Goal: Transaction & Acquisition: Purchase product/service

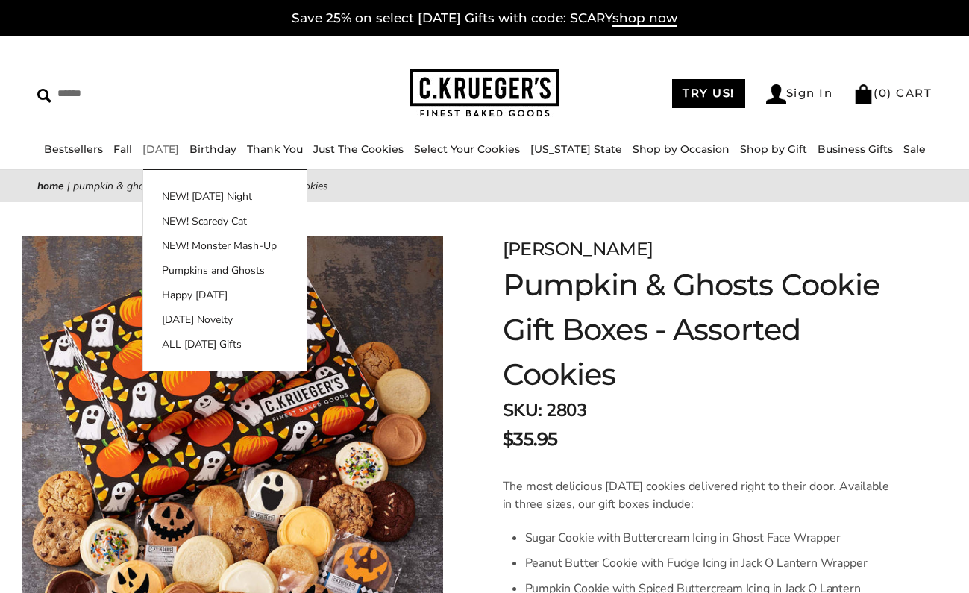
click at [179, 150] on link "[DATE]" at bounding box center [161, 149] width 37 height 13
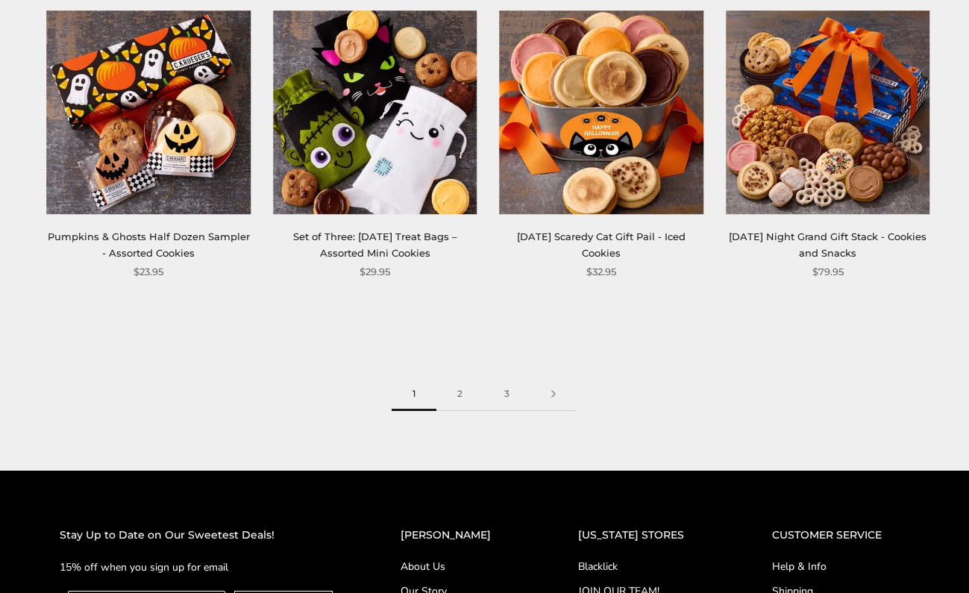
scroll to position [1730, 0]
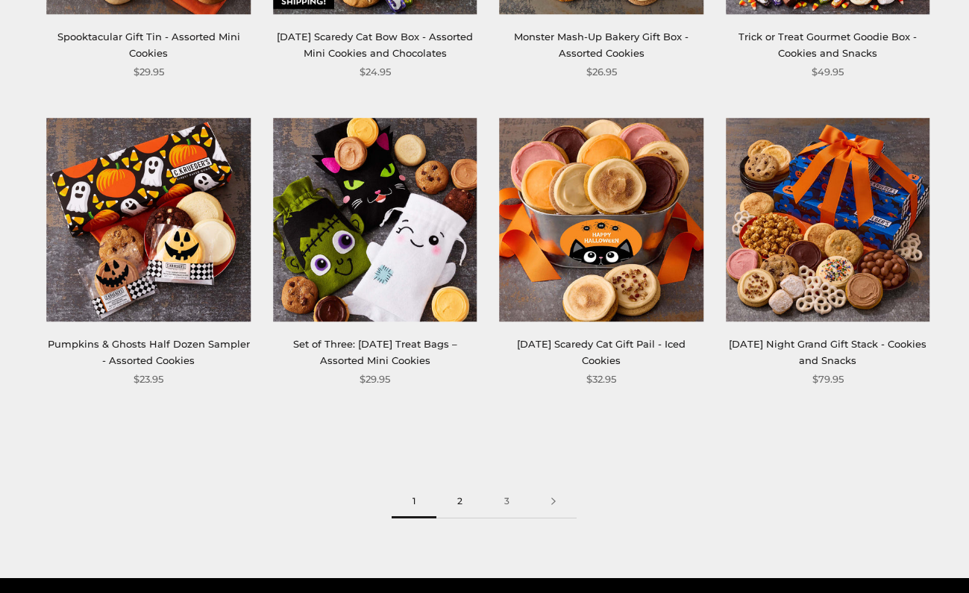
click at [463, 498] on link "2" at bounding box center [460, 502] width 47 height 34
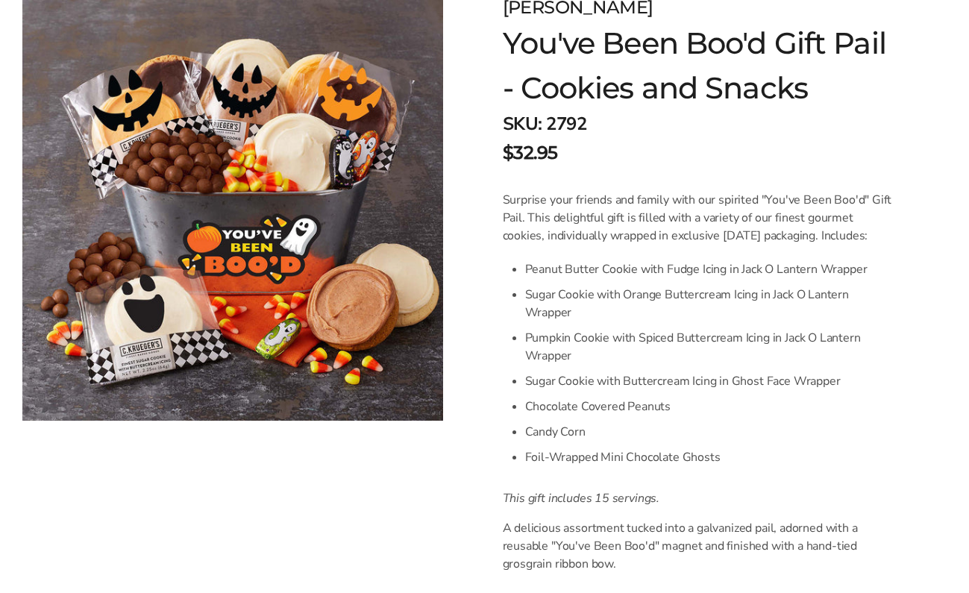
scroll to position [243, 0]
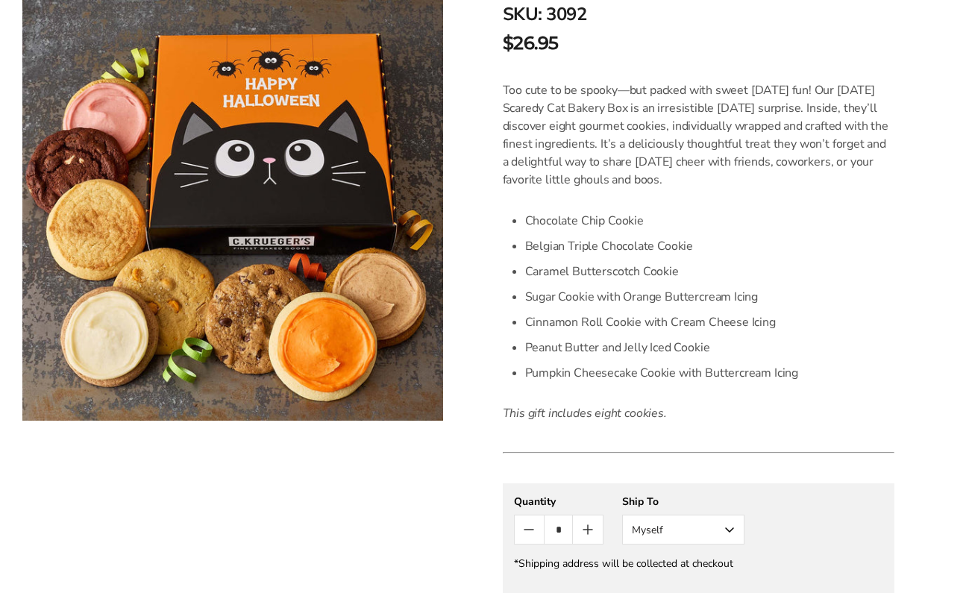
scroll to position [353, 0]
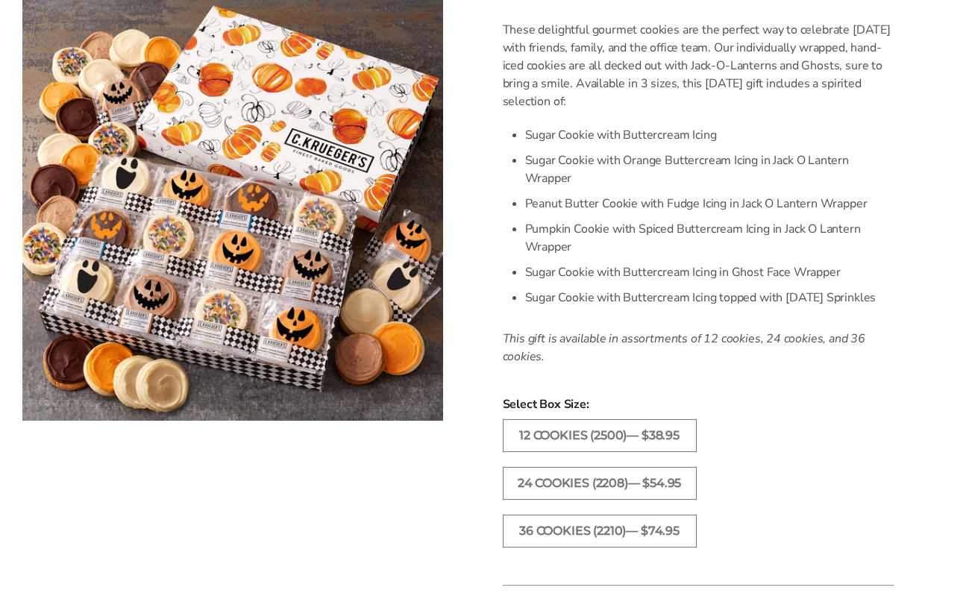
scroll to position [459, 0]
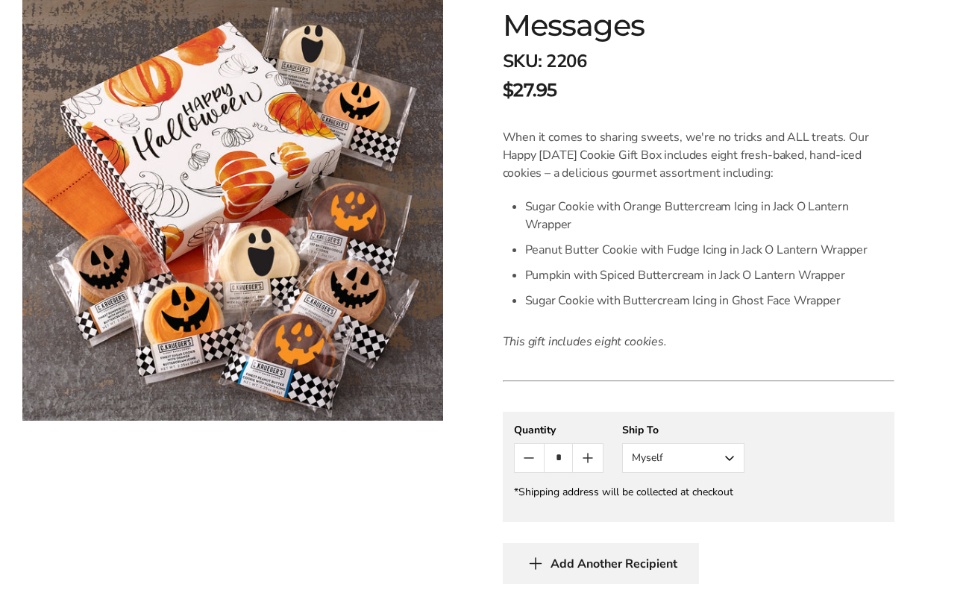
scroll to position [350, 0]
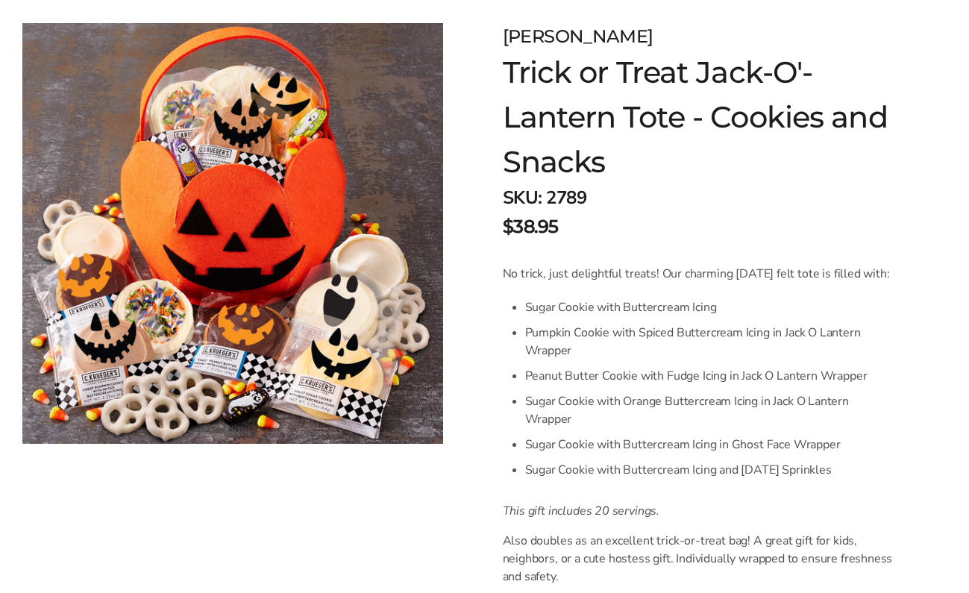
scroll to position [196, 0]
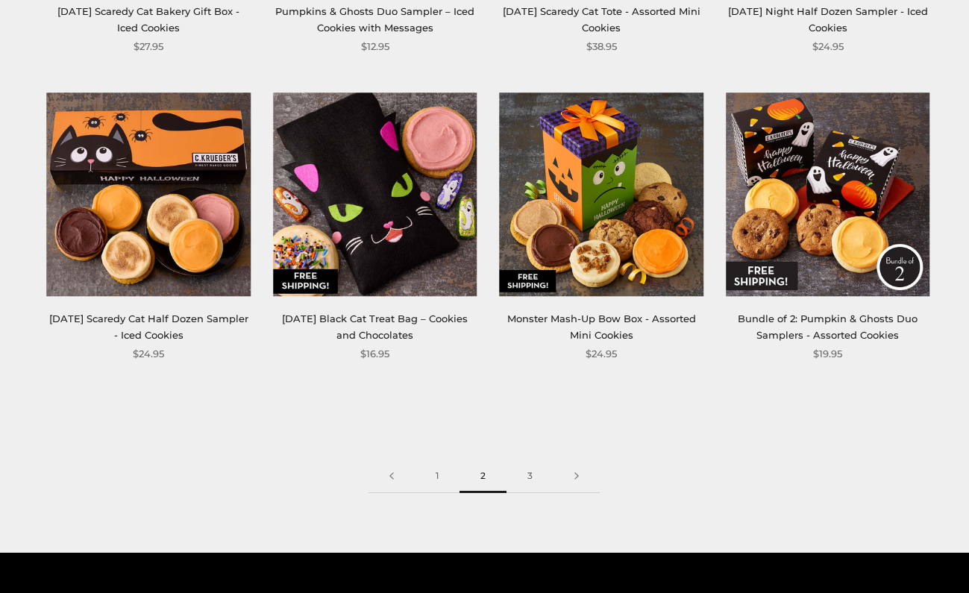
scroll to position [1763, 0]
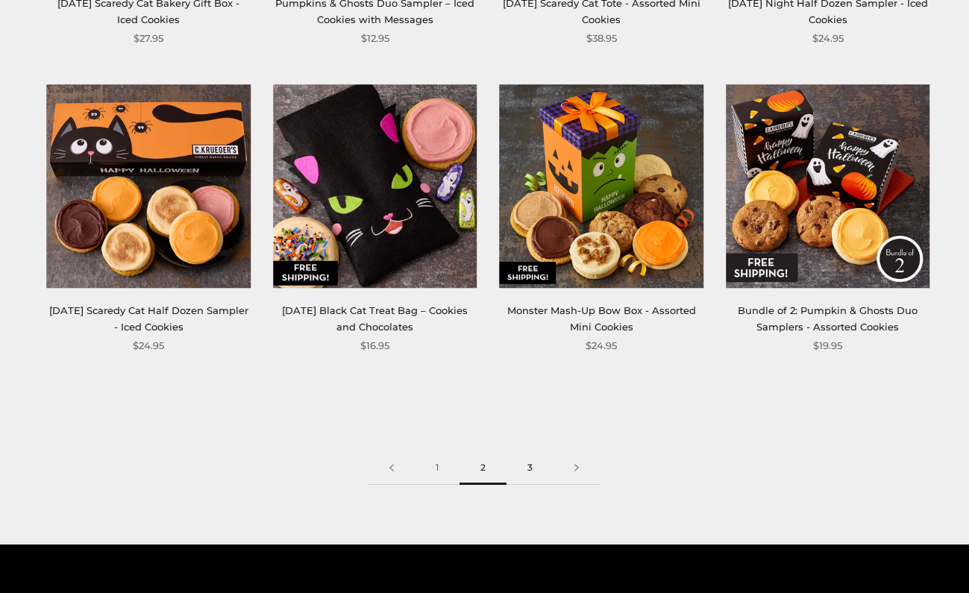
click at [522, 466] on link "3" at bounding box center [530, 468] width 47 height 34
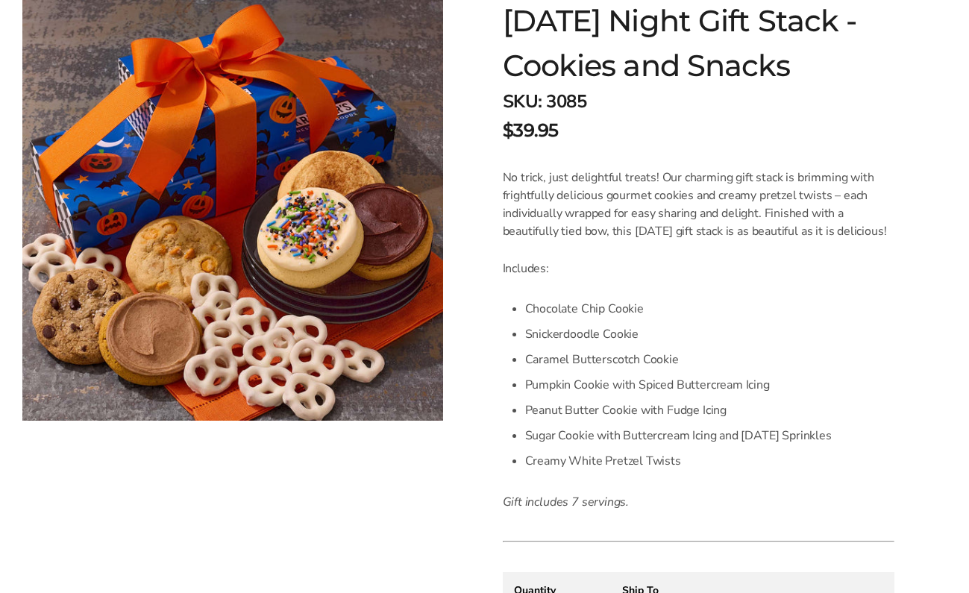
scroll to position [269, 0]
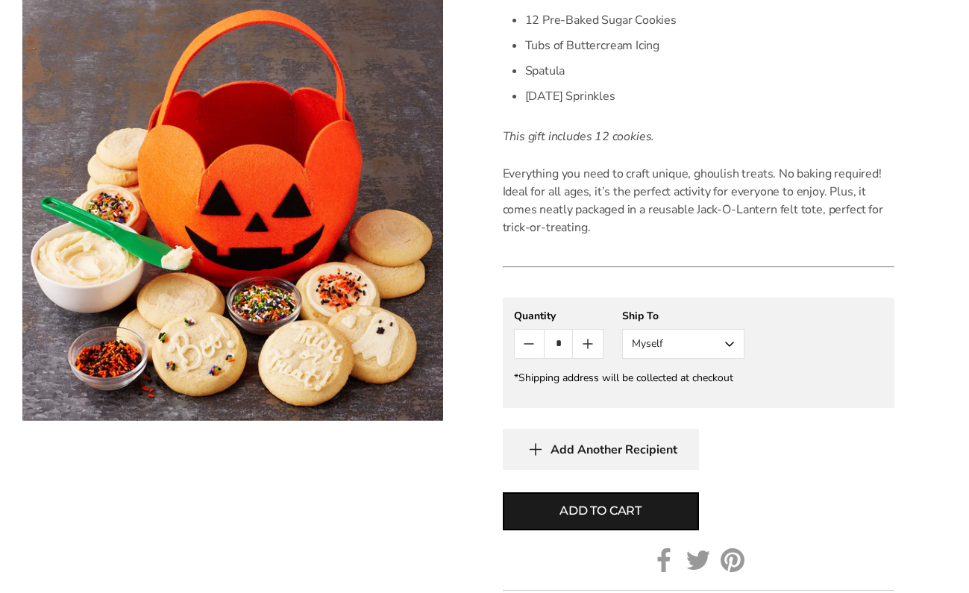
scroll to position [505, 0]
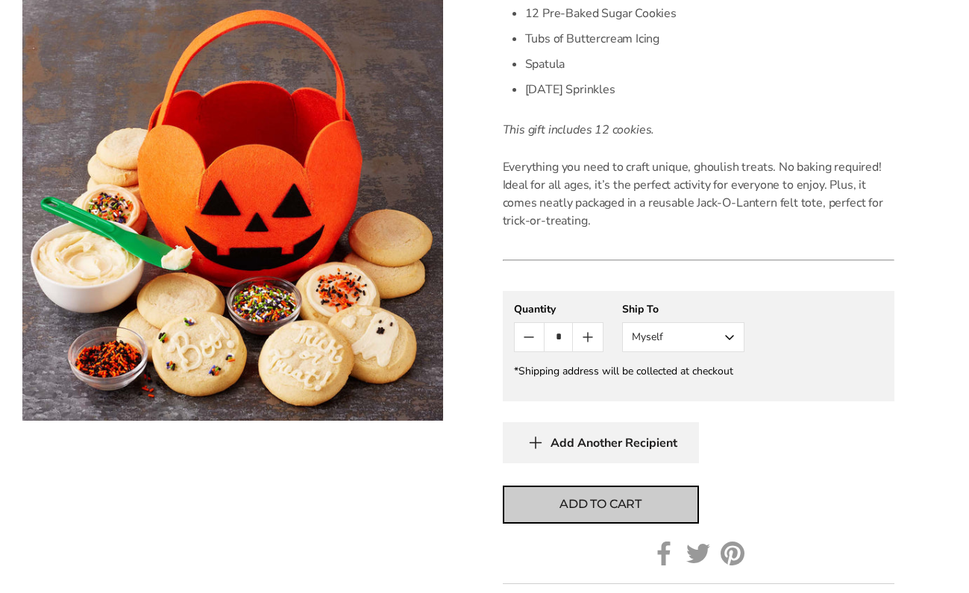
click at [643, 496] on button "Add to cart" at bounding box center [601, 505] width 196 height 38
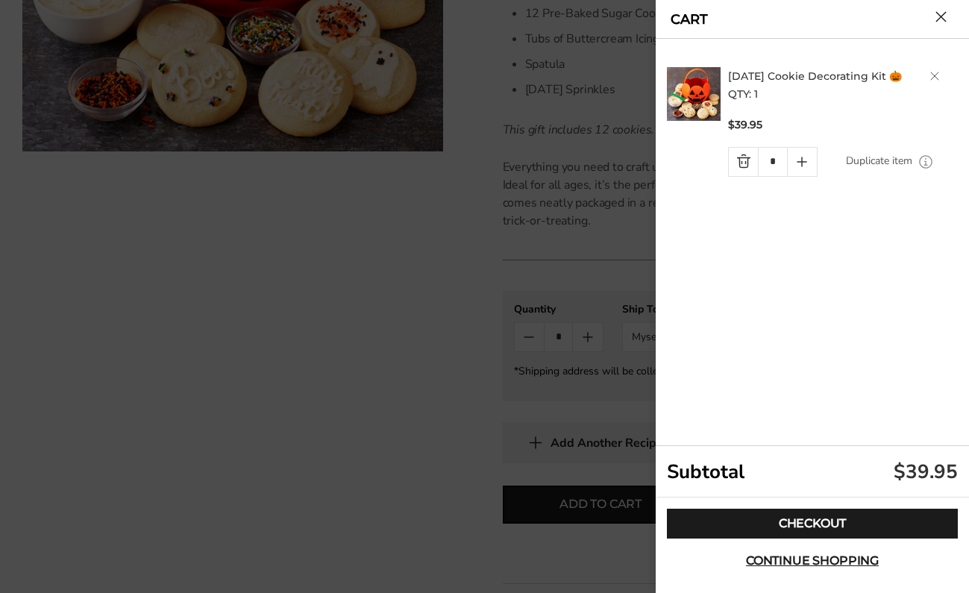
click at [945, 19] on button "Close cart" at bounding box center [941, 16] width 11 height 11
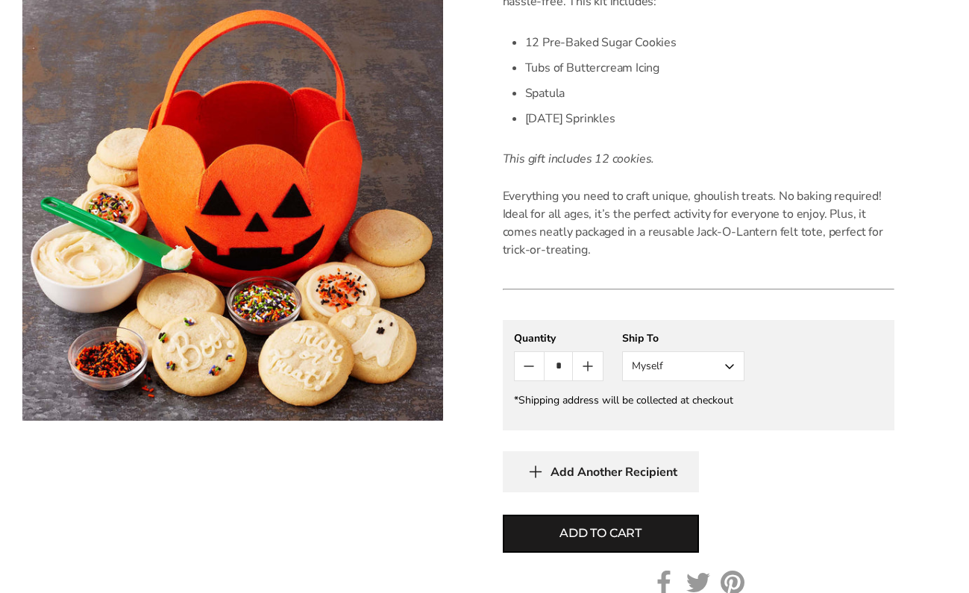
scroll to position [475, 0]
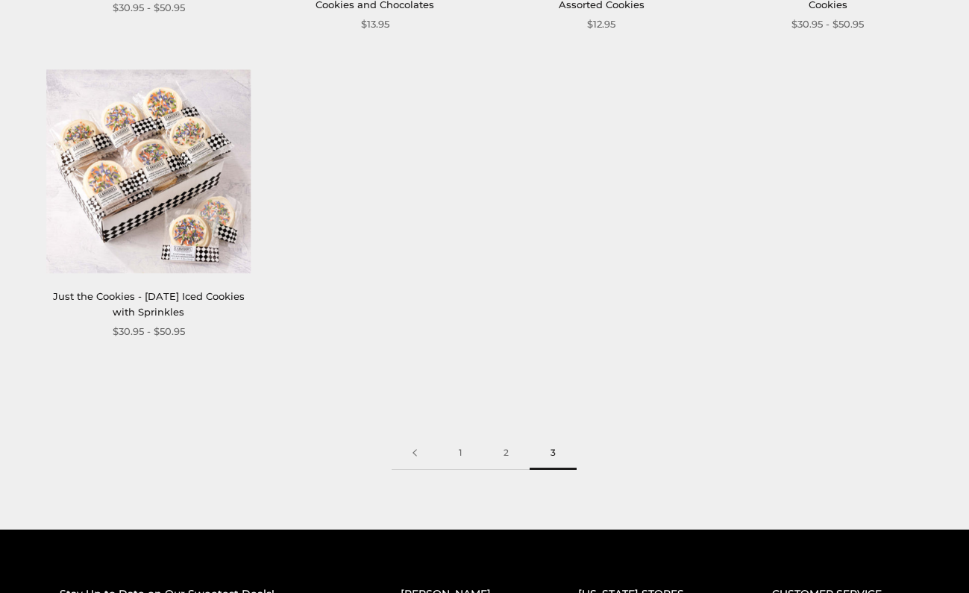
scroll to position [1165, 0]
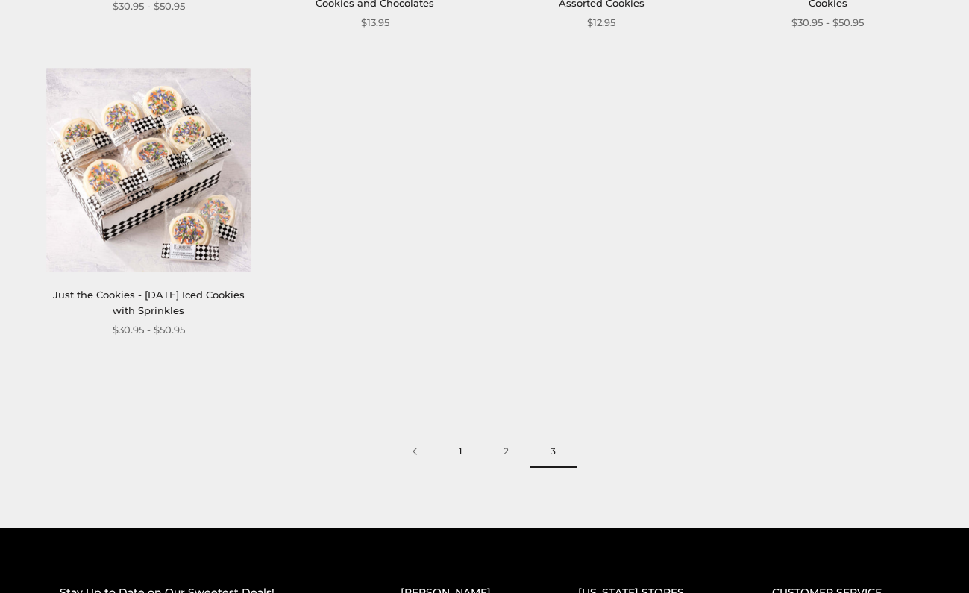
click at [462, 451] on link "1" at bounding box center [460, 452] width 45 height 34
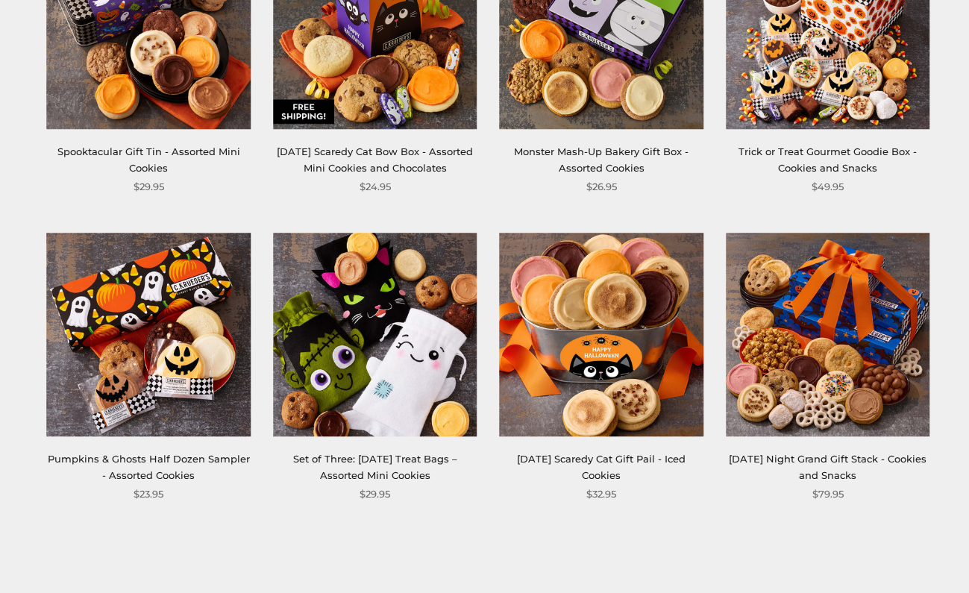
scroll to position [1616, 0]
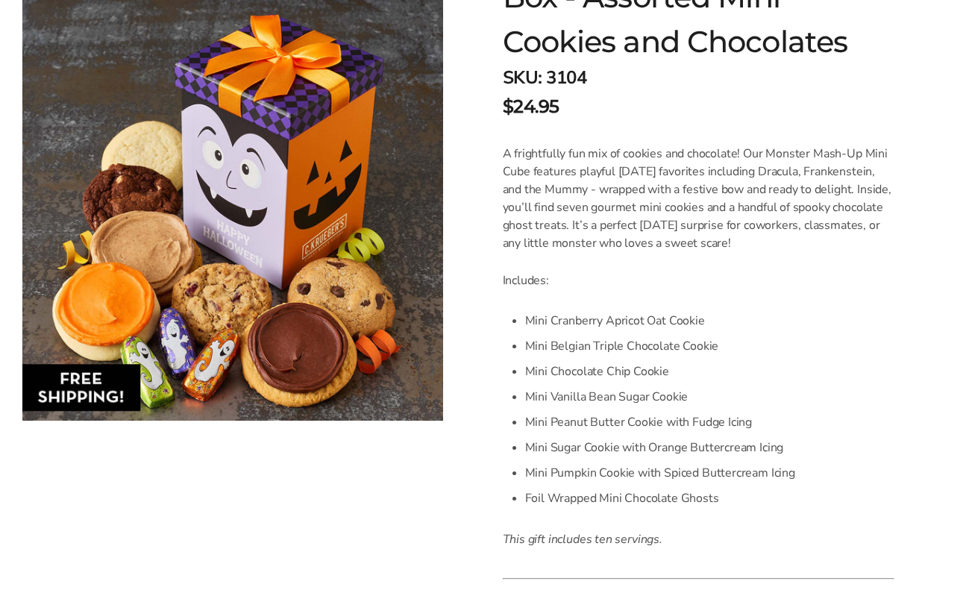
scroll to position [319, 0]
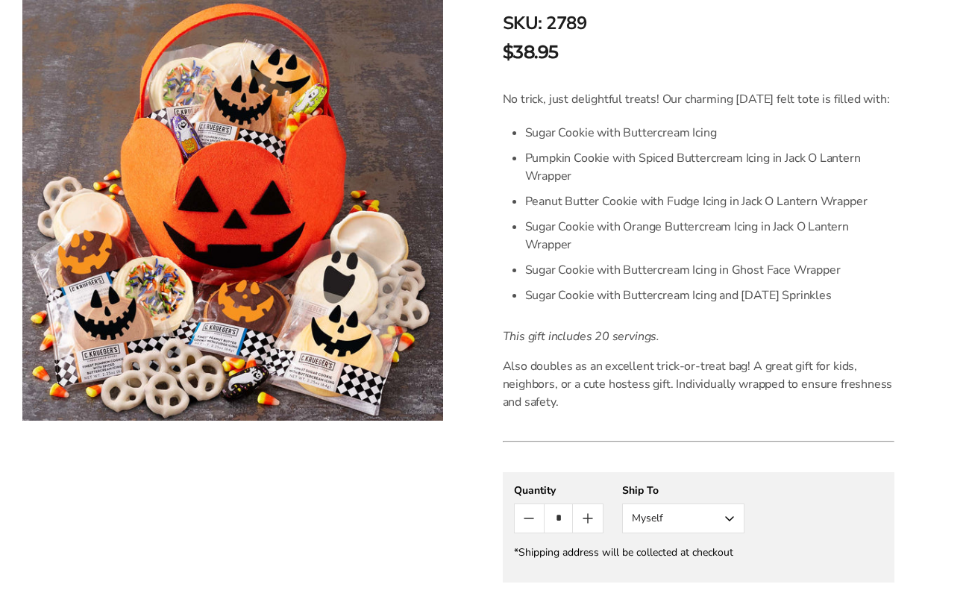
scroll to position [310, 0]
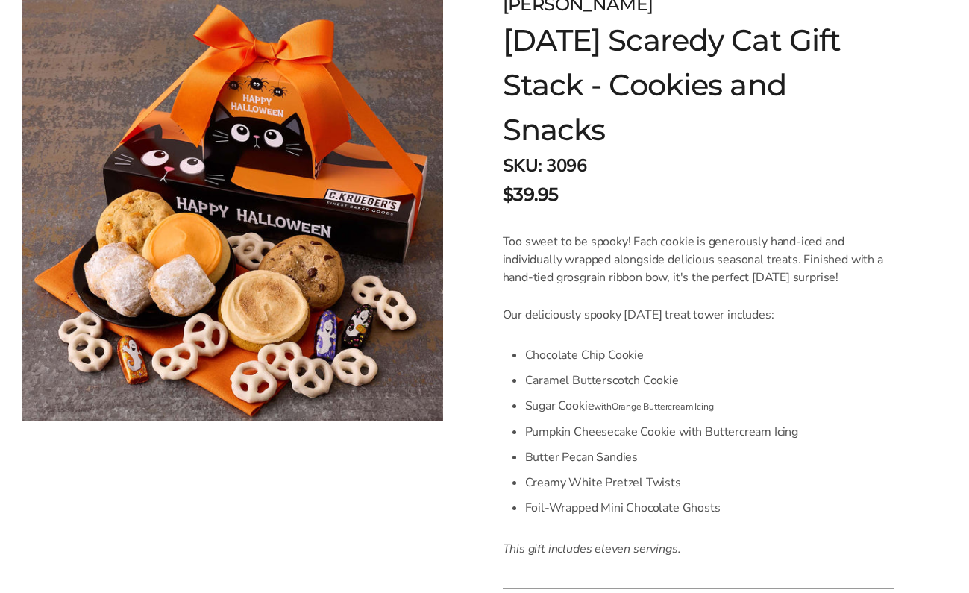
scroll to position [247, 0]
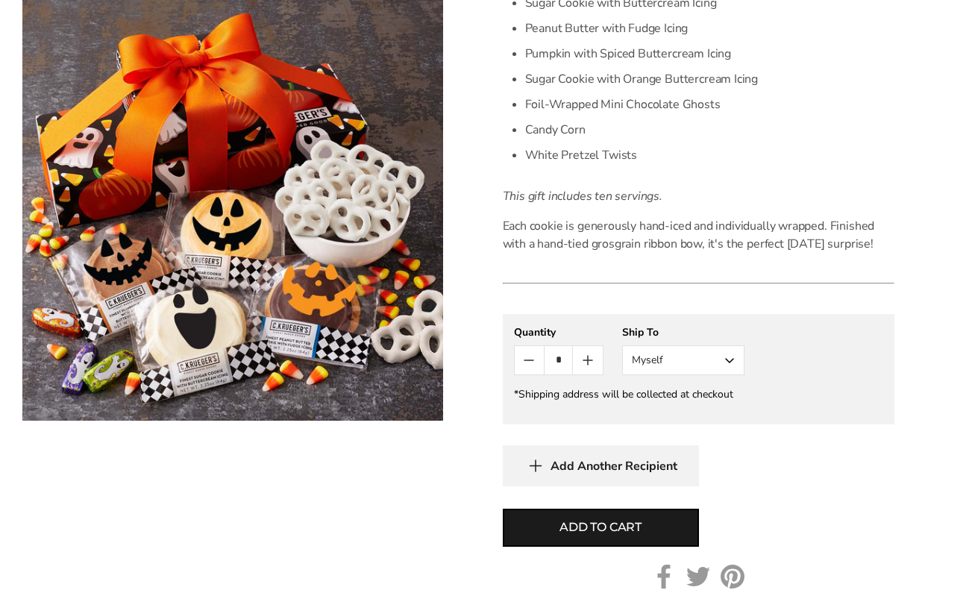
scroll to position [544, 0]
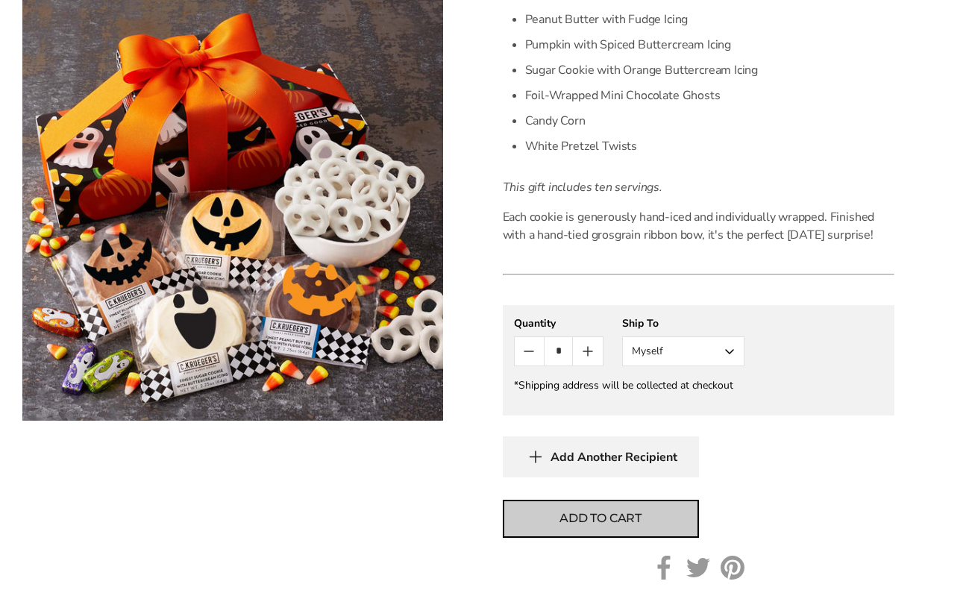
click at [596, 535] on button "Add to cart" at bounding box center [601, 519] width 196 height 38
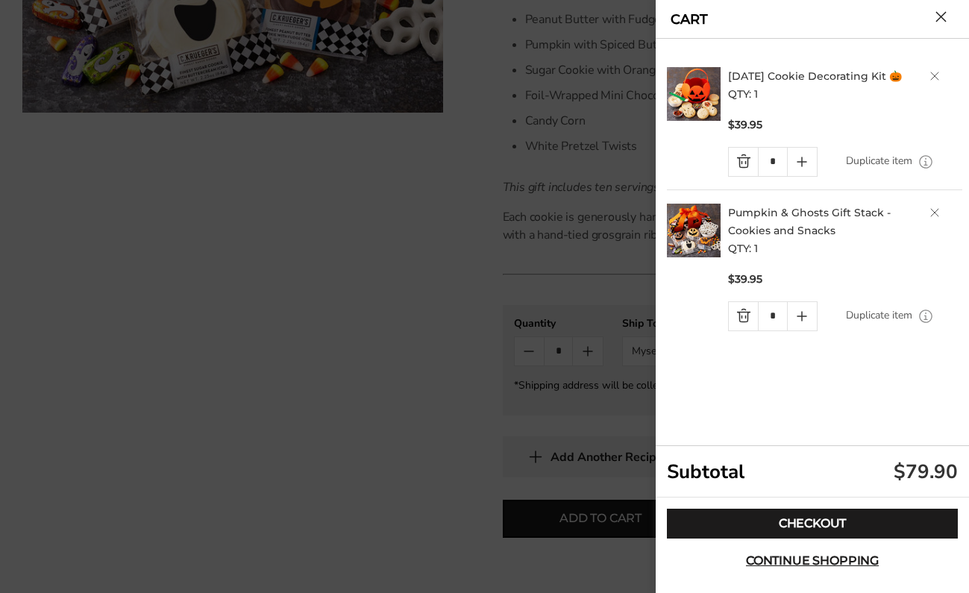
click at [947, 19] on button "Close cart" at bounding box center [941, 16] width 11 height 11
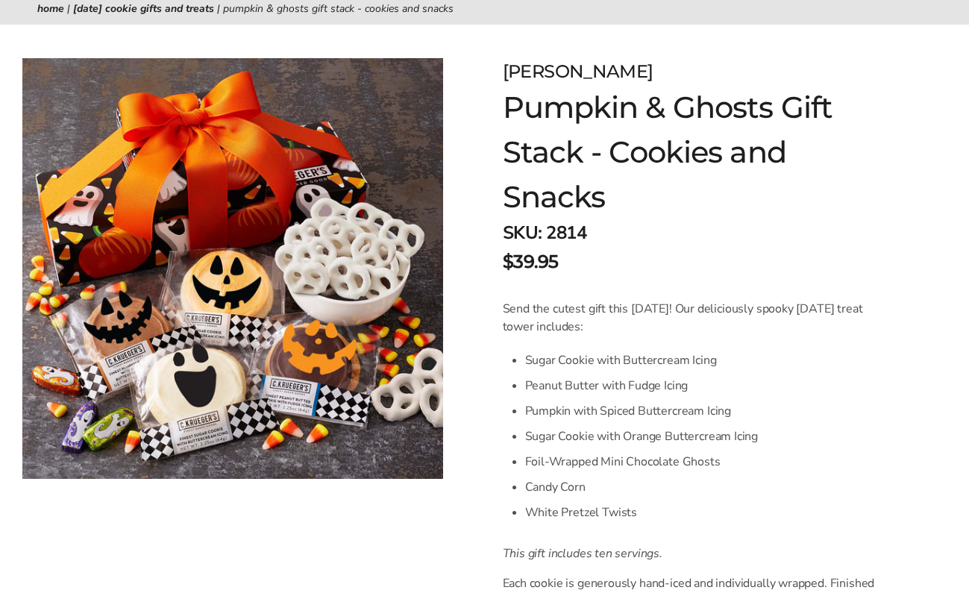
scroll to position [0, 0]
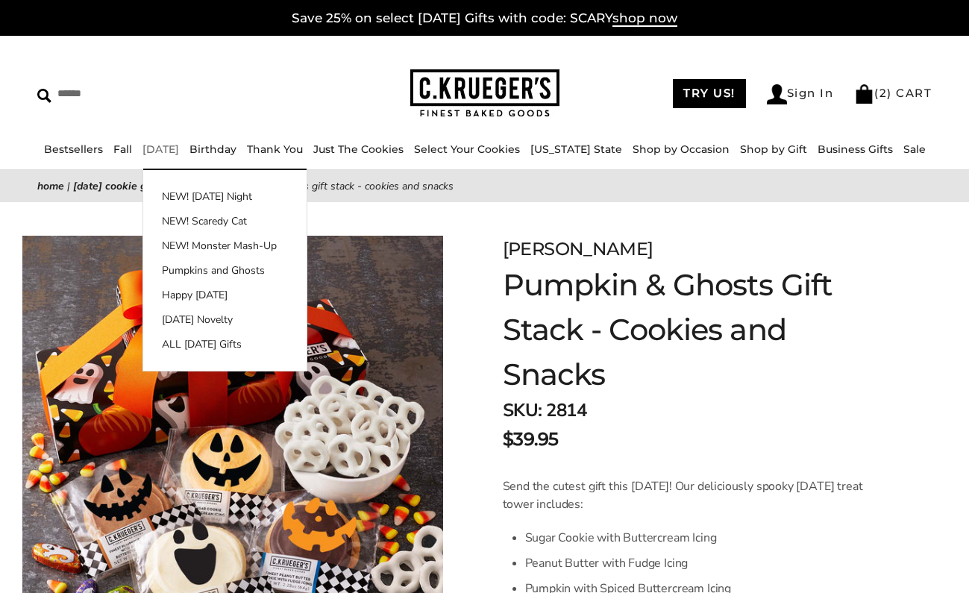
click at [179, 151] on link "[DATE]" at bounding box center [161, 149] width 37 height 13
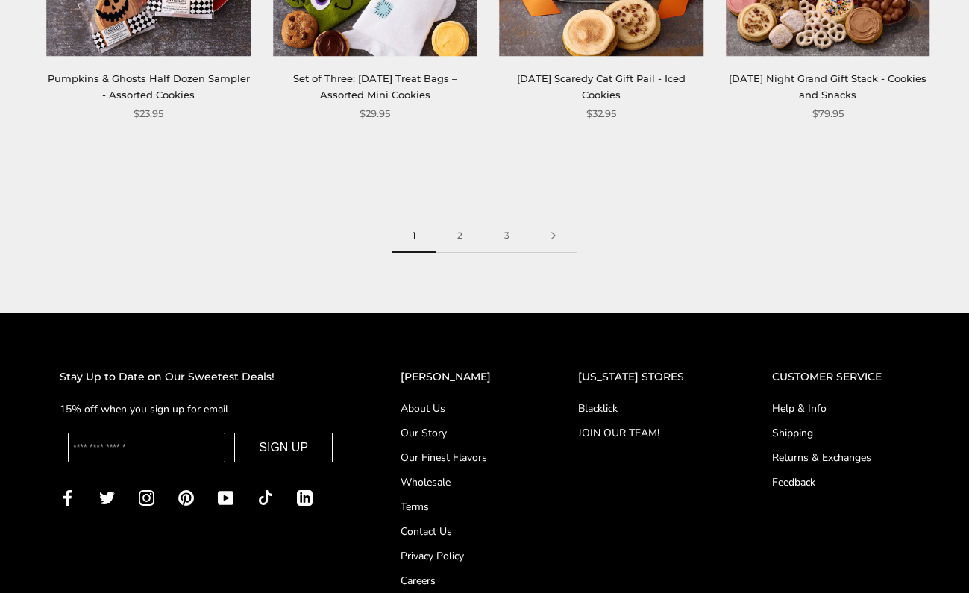
scroll to position [2007, 0]
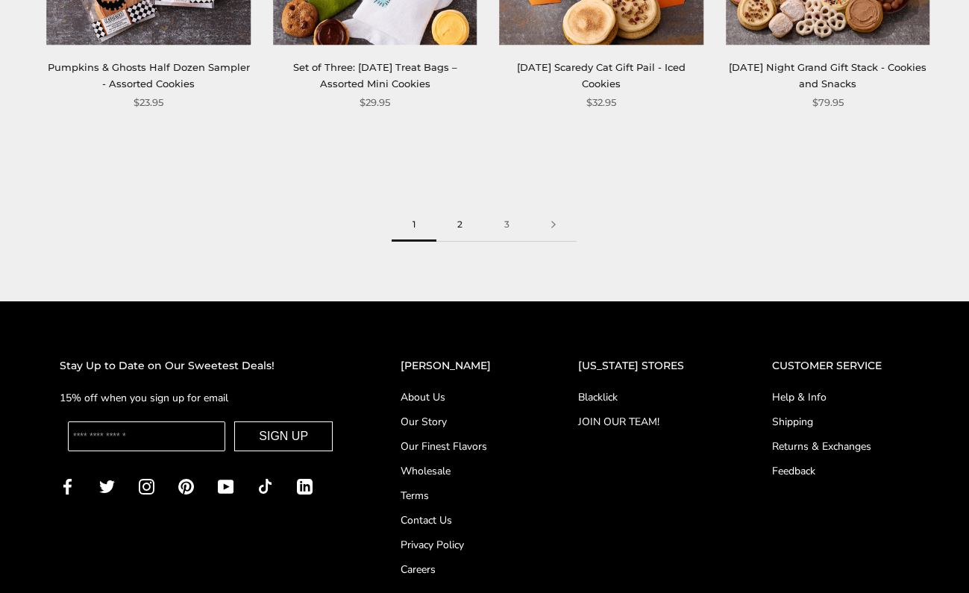
click at [461, 225] on link "2" at bounding box center [460, 225] width 47 height 34
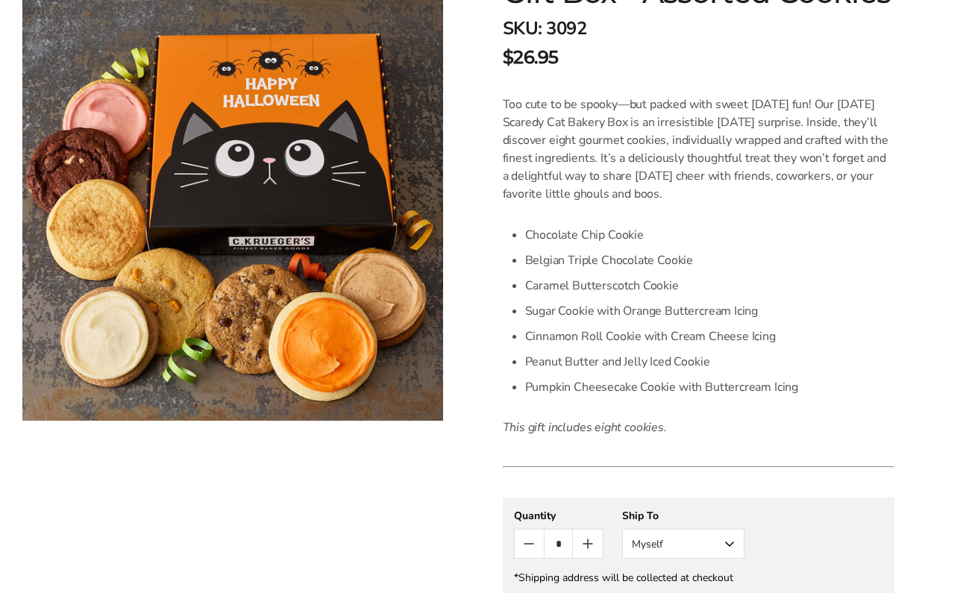
scroll to position [342, 0]
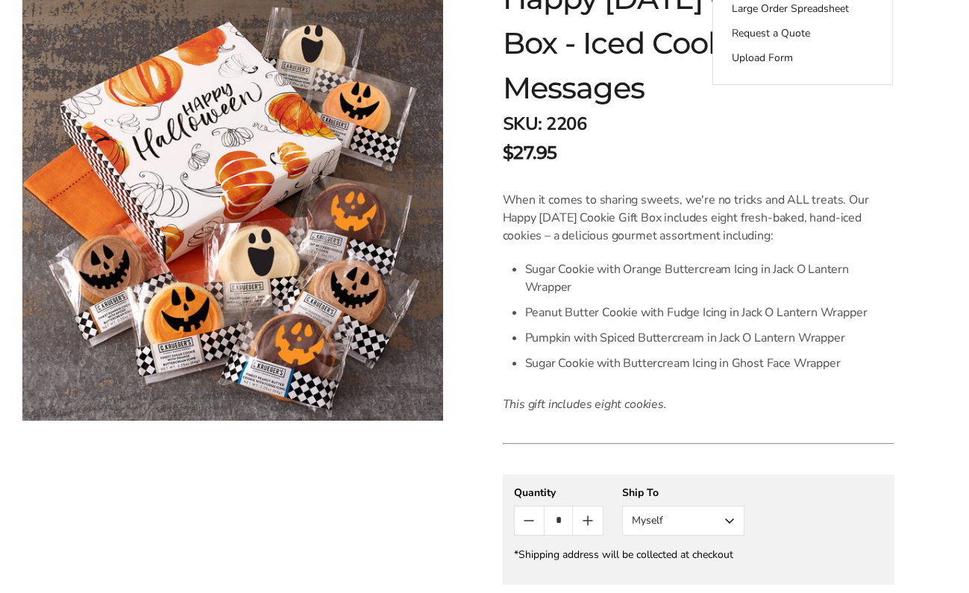
scroll to position [310, 0]
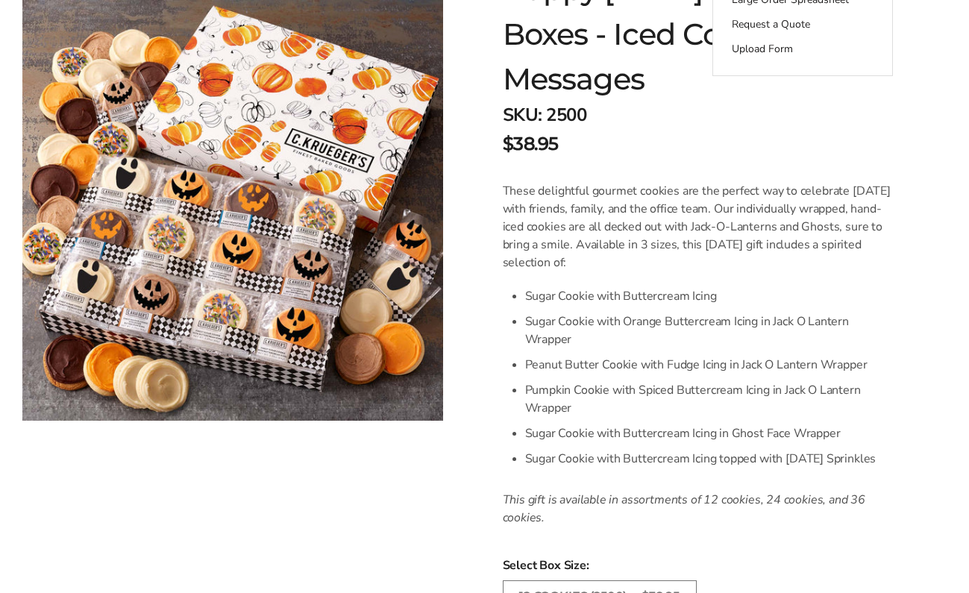
scroll to position [339, 0]
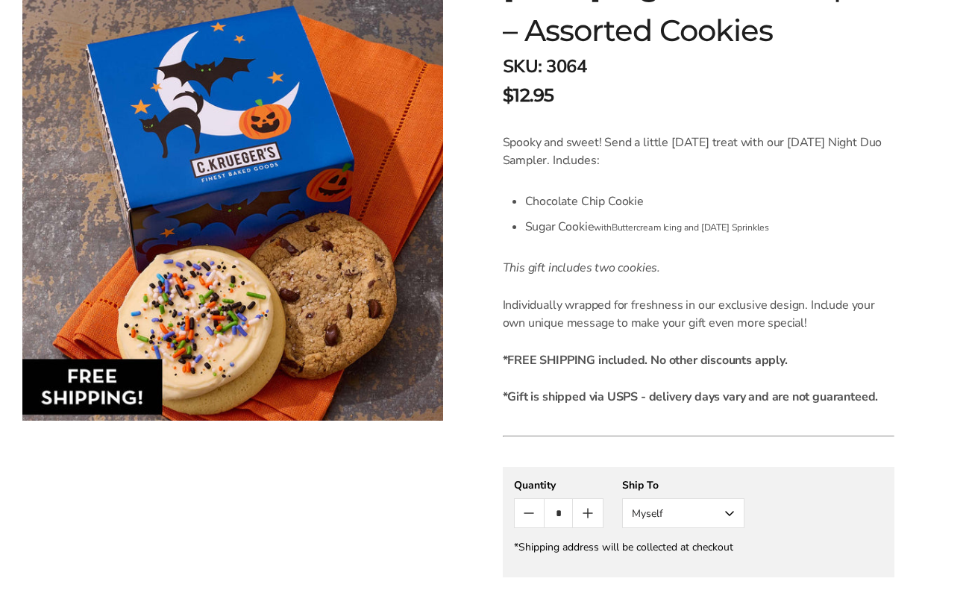
scroll to position [313, 0]
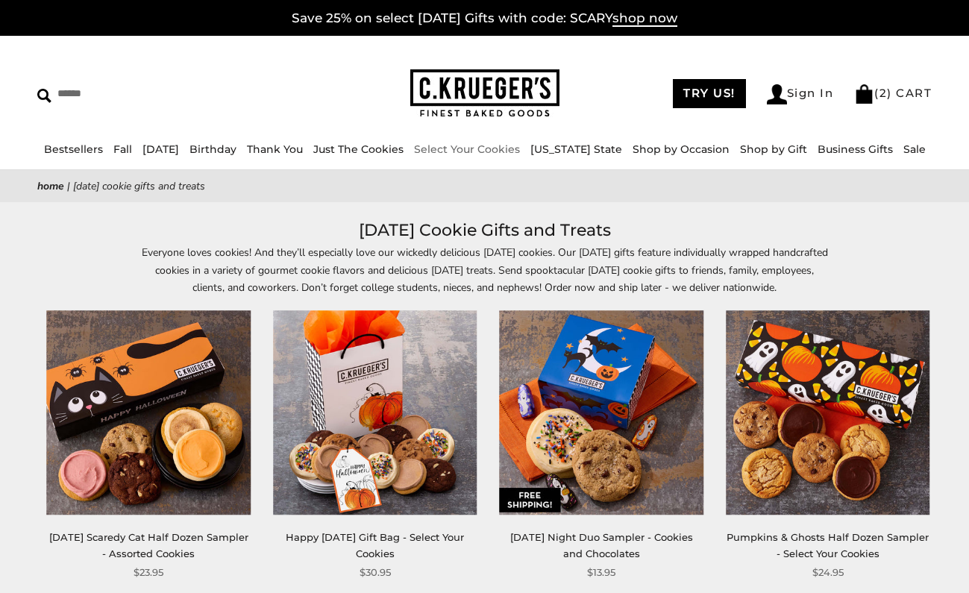
click at [513, 151] on link "Select Your Cookies" at bounding box center [467, 149] width 106 height 13
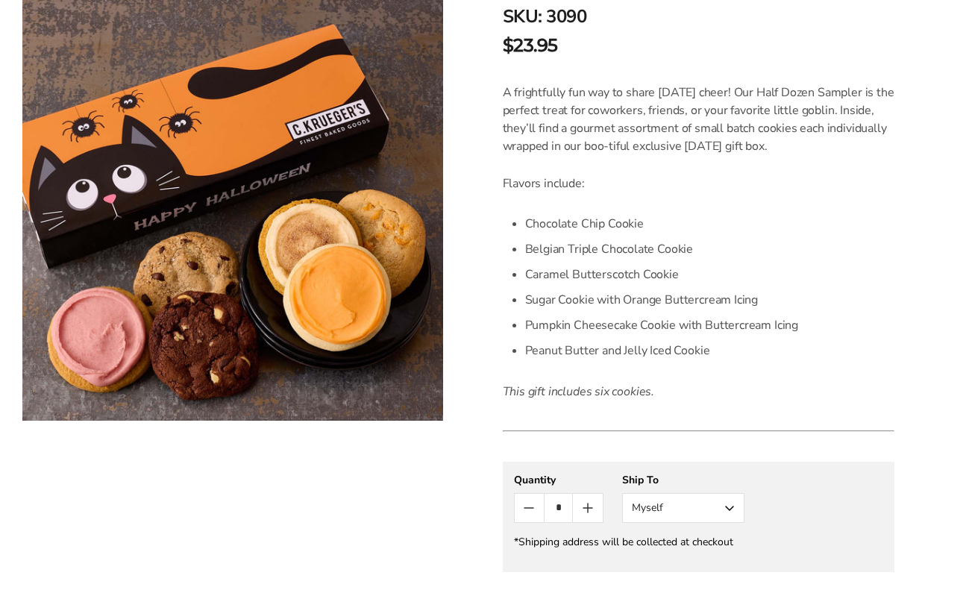
scroll to position [402, 0]
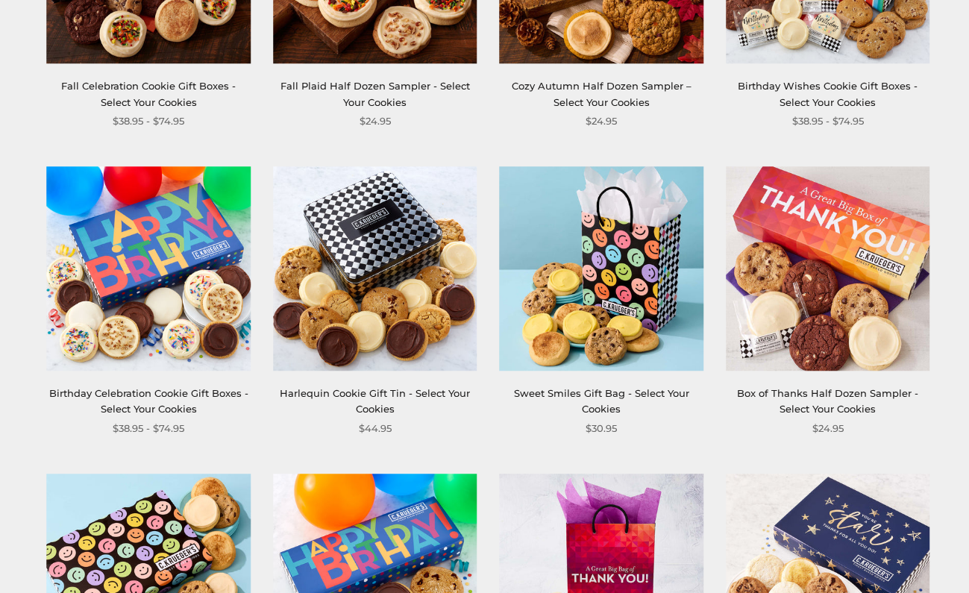
scroll to position [1129, 0]
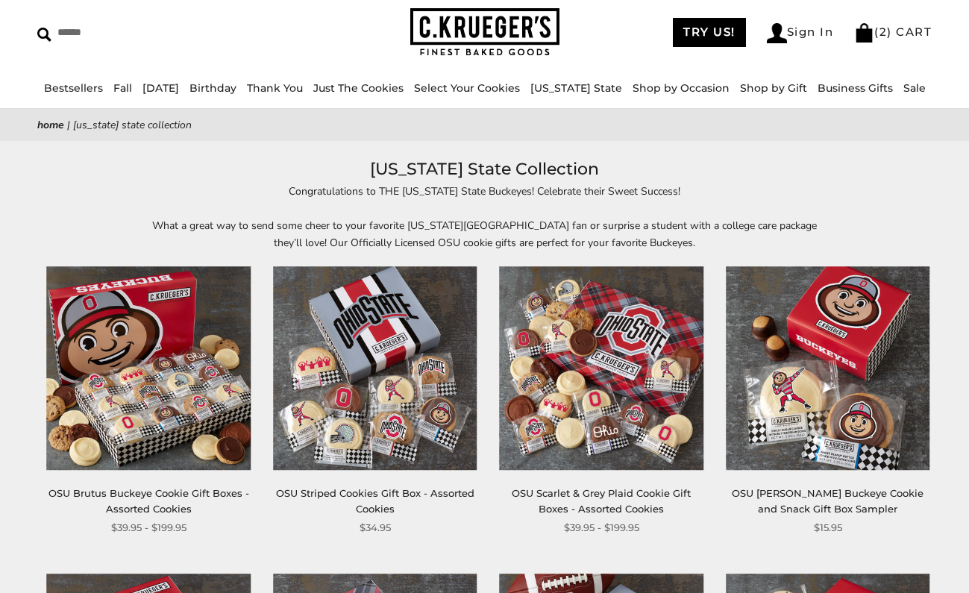
scroll to position [62, 0]
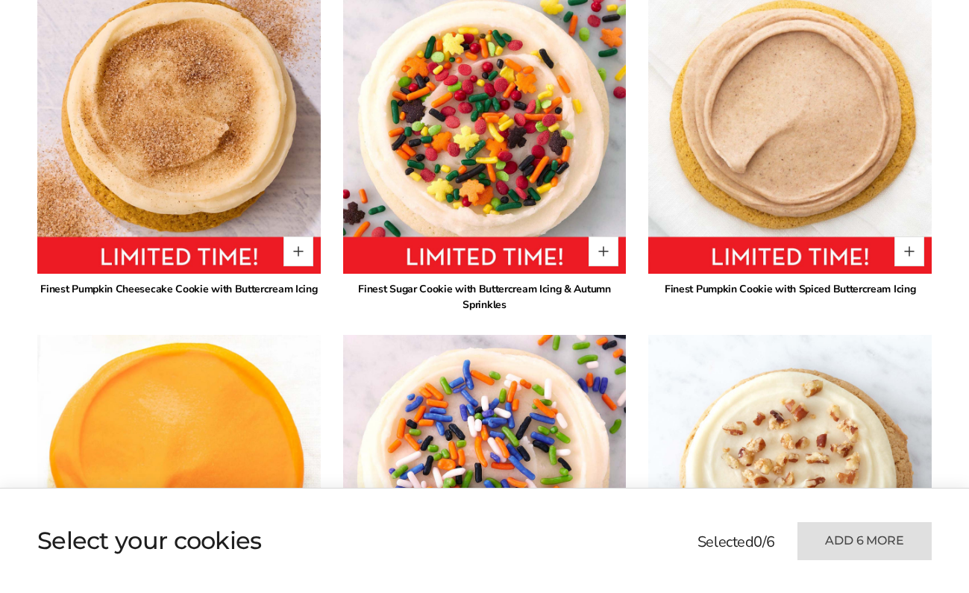
scroll to position [955, 0]
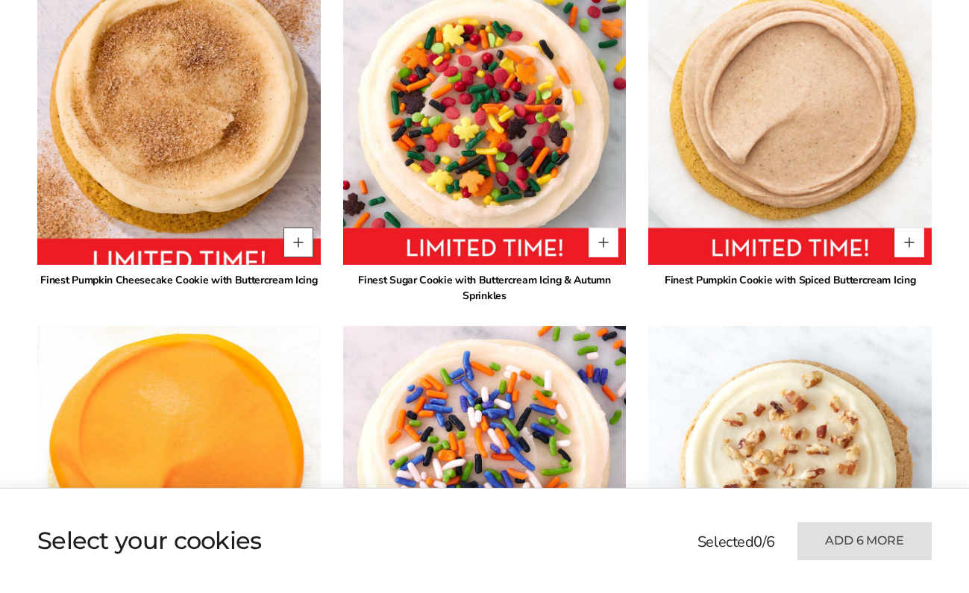
click at [302, 248] on button "Quantity button plus" at bounding box center [299, 243] width 30 height 30
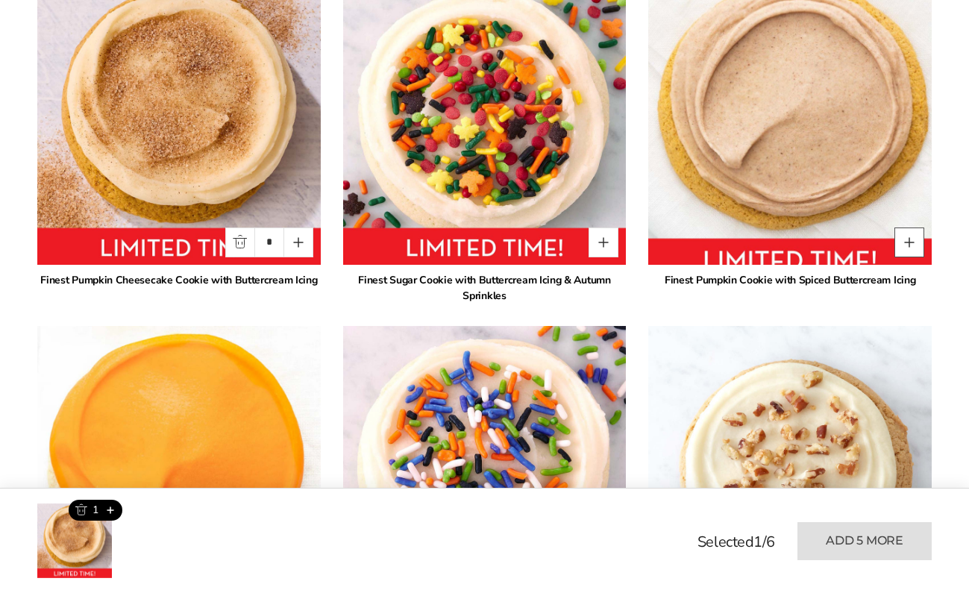
click at [913, 248] on button "Quantity button plus" at bounding box center [910, 243] width 30 height 30
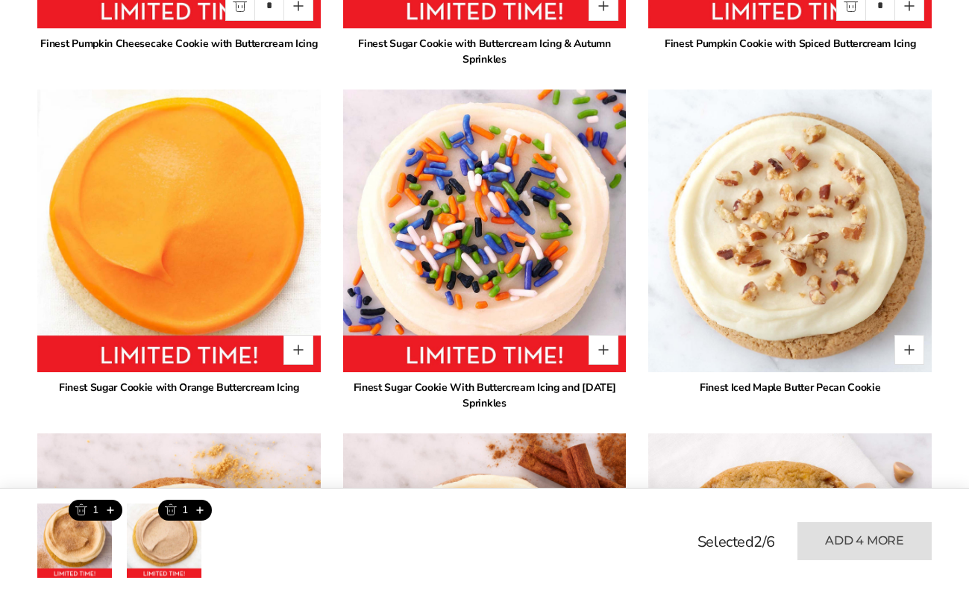
scroll to position [1192, 0]
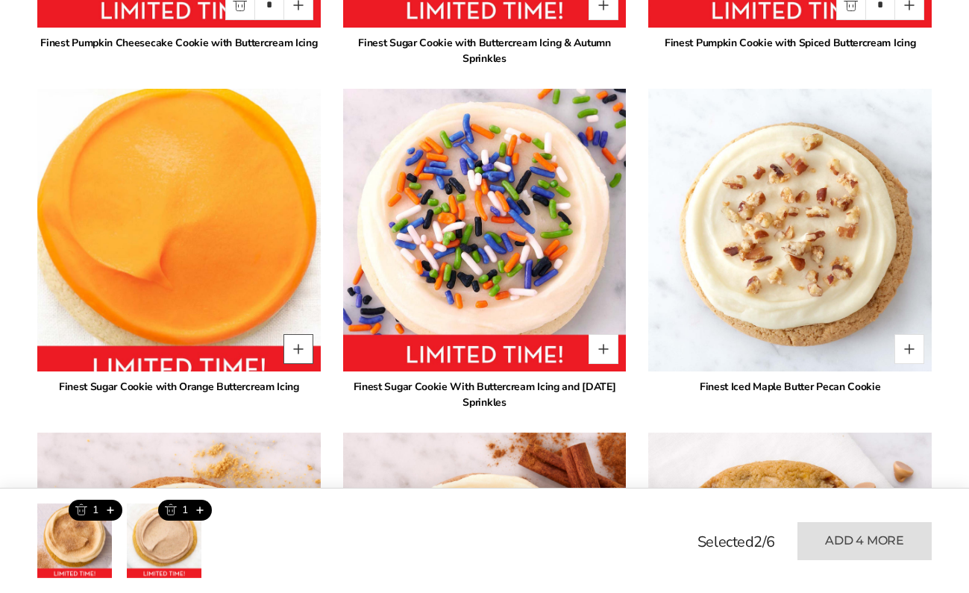
click at [296, 351] on button "Quantity button plus" at bounding box center [299, 349] width 30 height 30
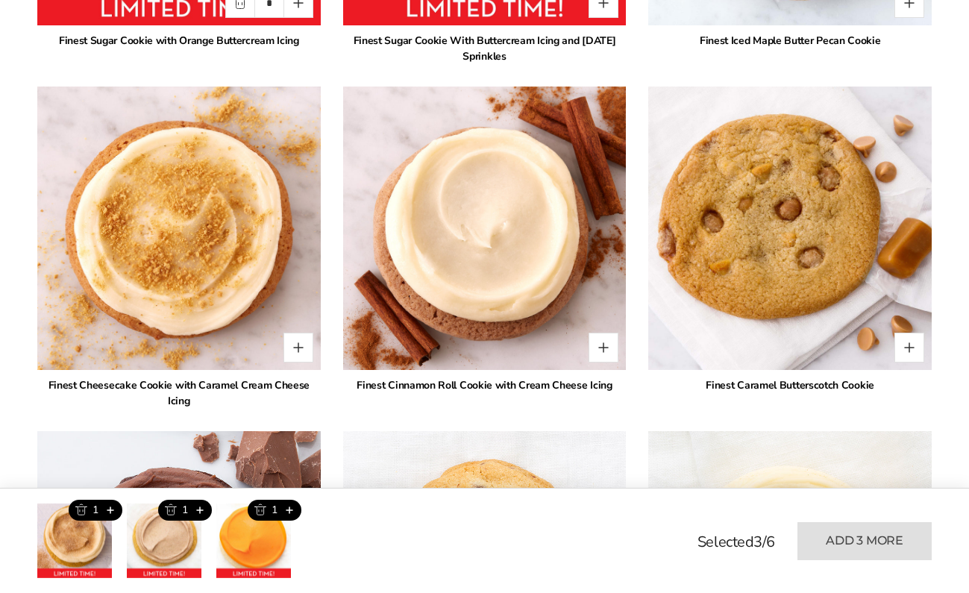
scroll to position [1542, 0]
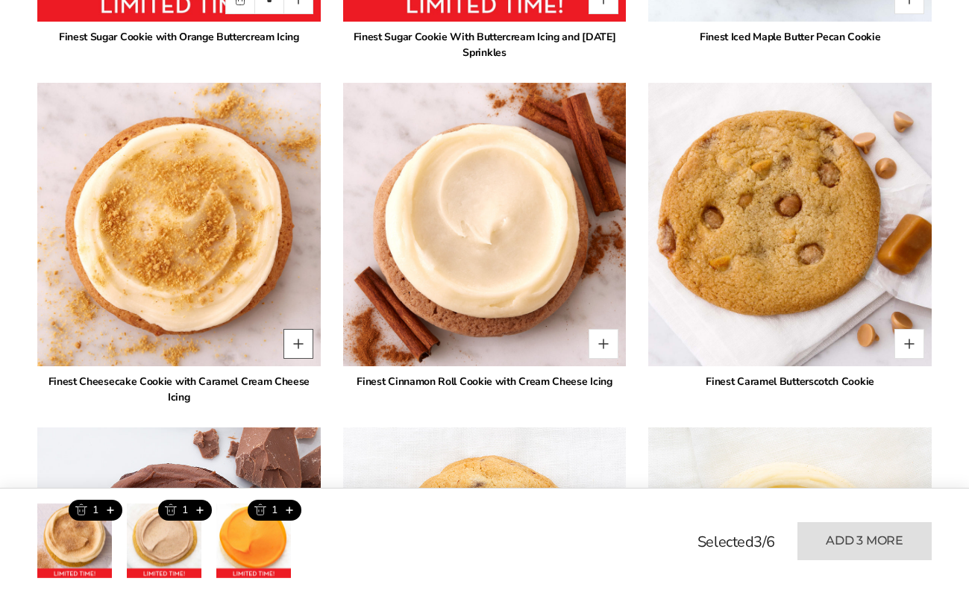
click at [302, 349] on button "Quantity button plus" at bounding box center [299, 344] width 30 height 30
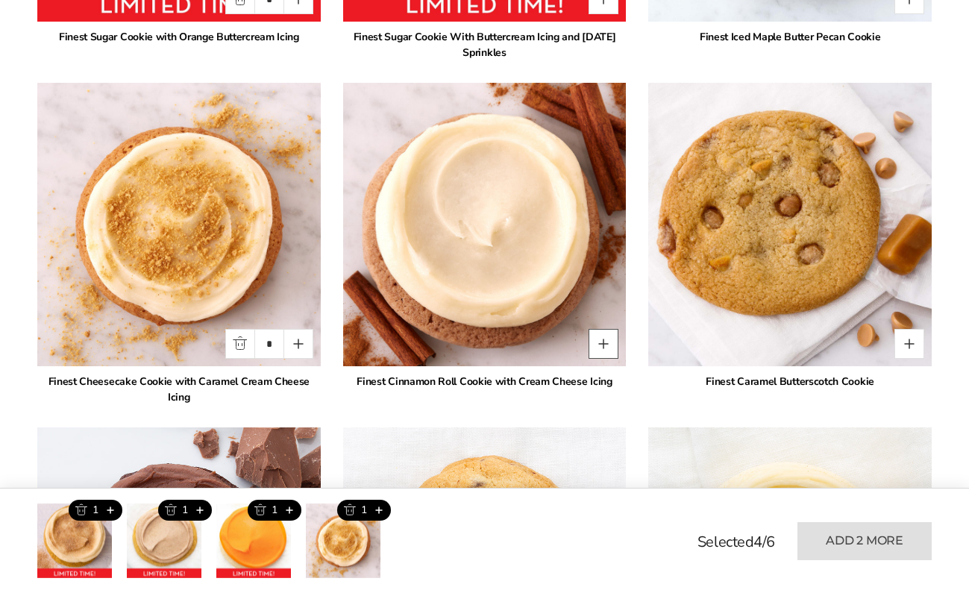
click at [606, 348] on button "Quantity button plus" at bounding box center [604, 344] width 30 height 30
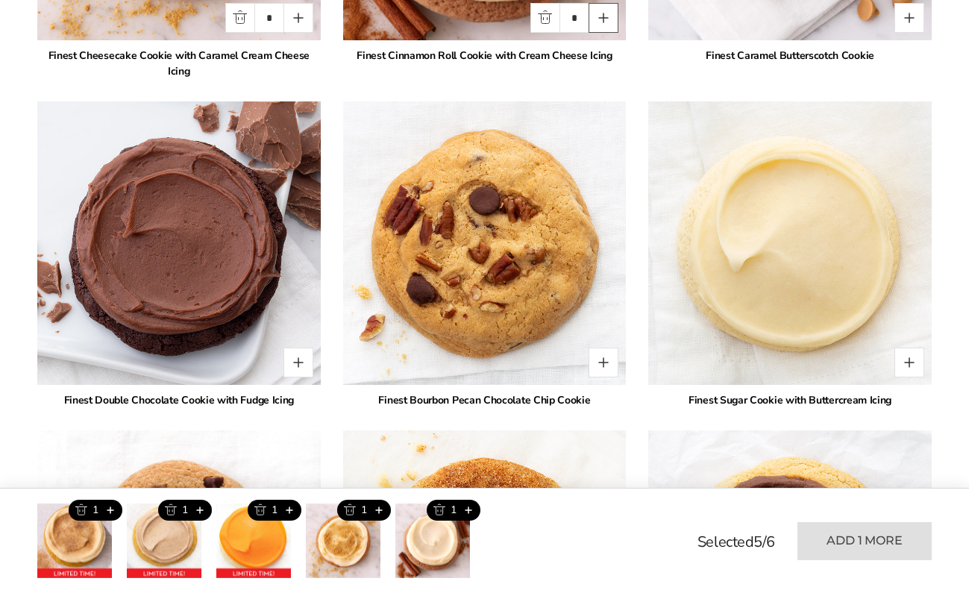
scroll to position [1870, 0]
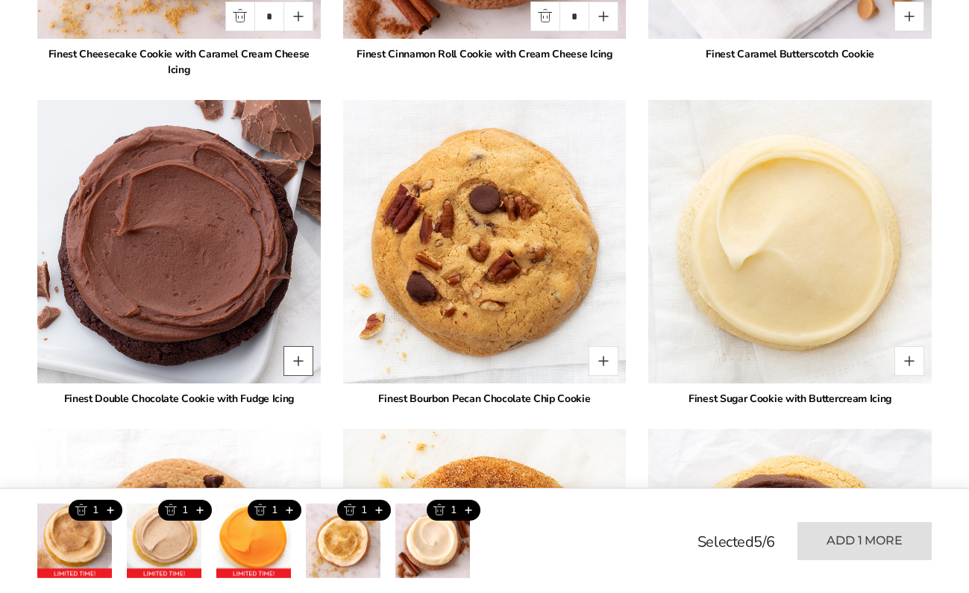
click at [294, 346] on button "Quantity button plus" at bounding box center [299, 361] width 30 height 30
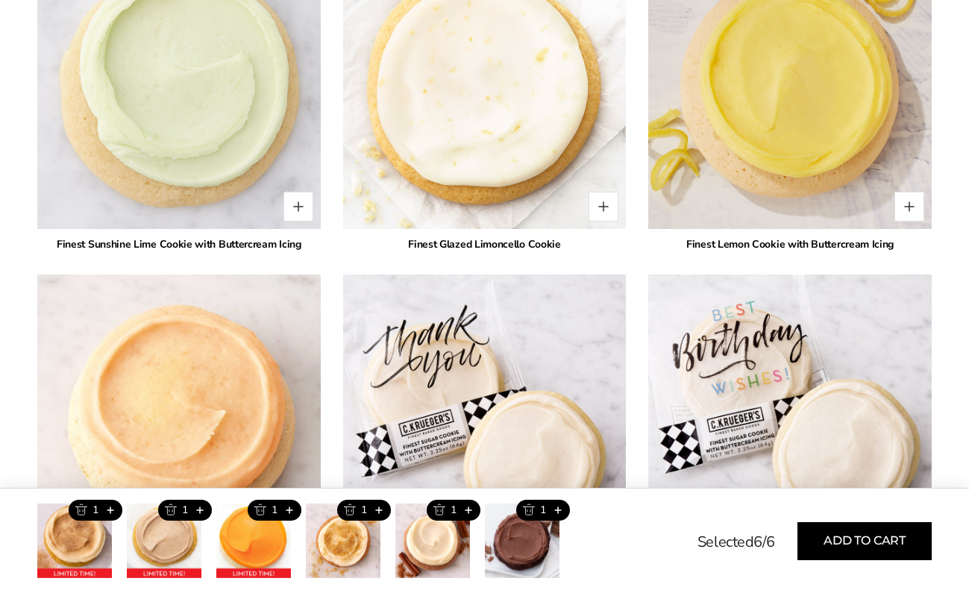
scroll to position [3139, 0]
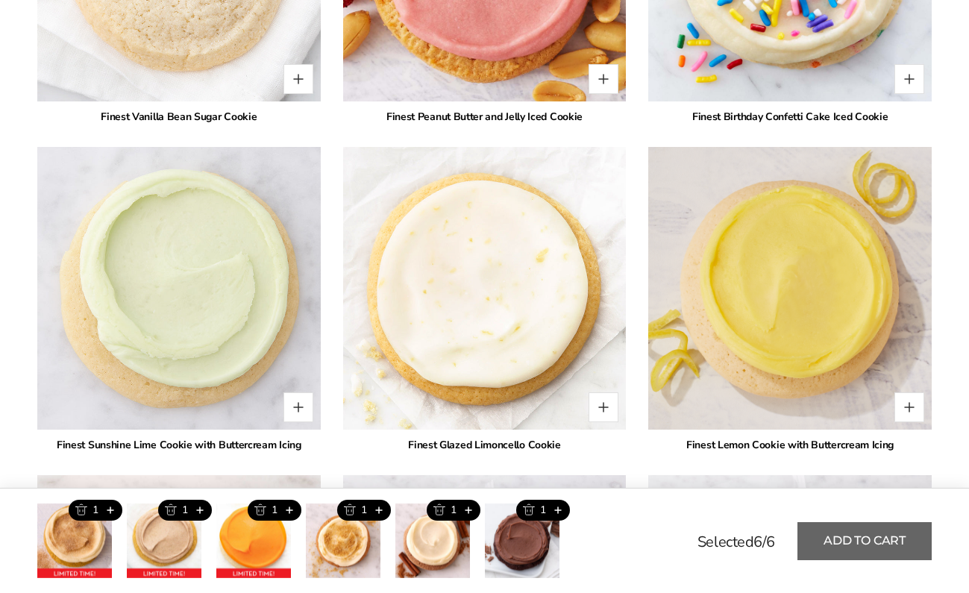
click at [848, 546] on button "Add to cart" at bounding box center [865, 541] width 134 height 38
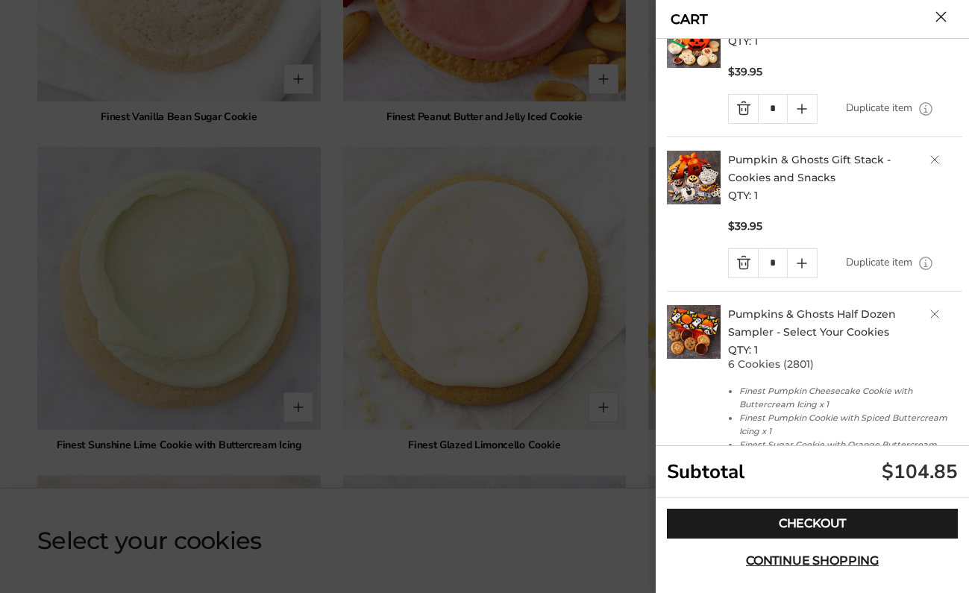
scroll to position [54, 0]
click at [937, 156] on link "Delete product" at bounding box center [935, 158] width 9 height 9
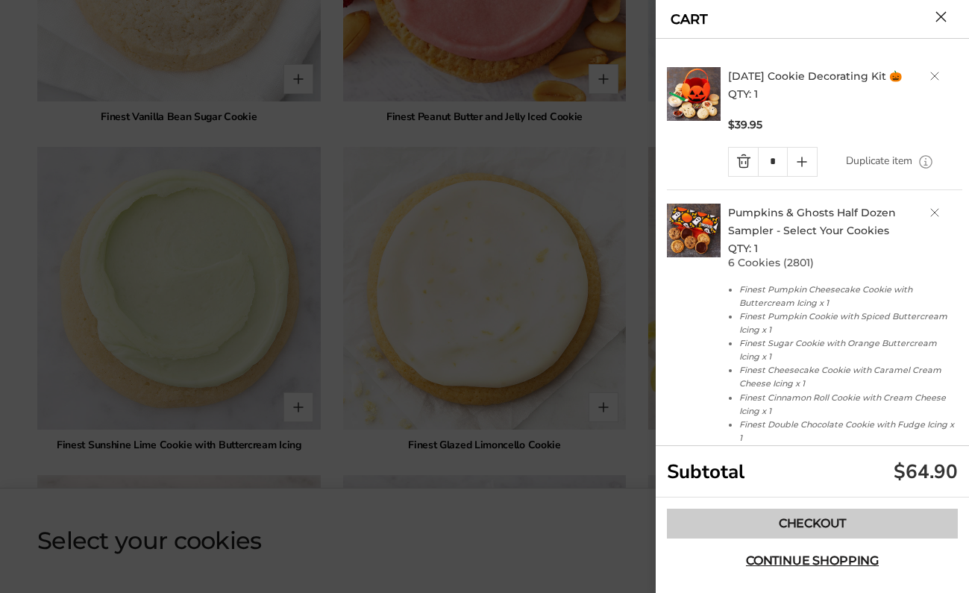
click at [798, 533] on link "Checkout" at bounding box center [812, 524] width 291 height 30
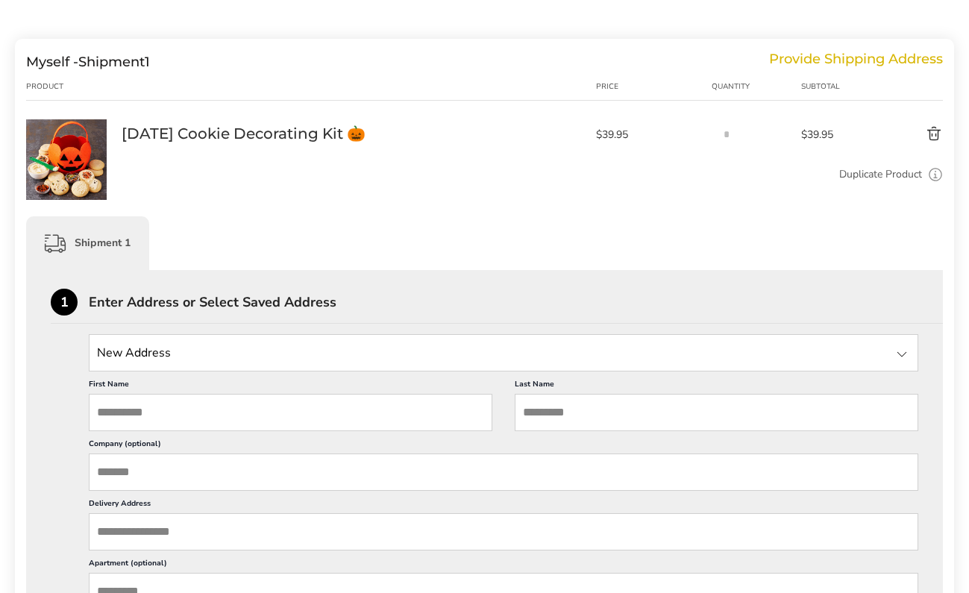
scroll to position [288, 0]
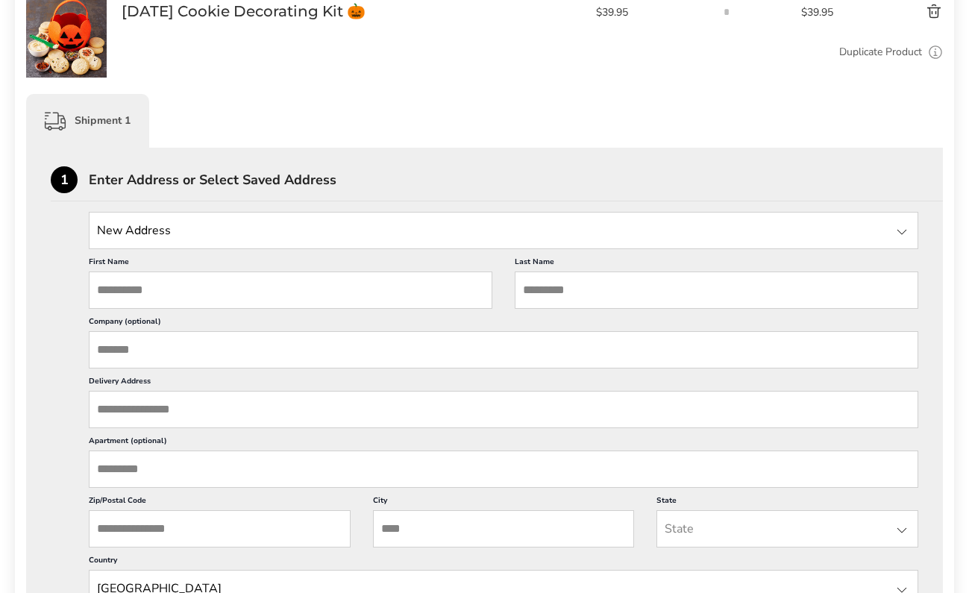
click at [235, 231] on input "State" at bounding box center [504, 230] width 830 height 37
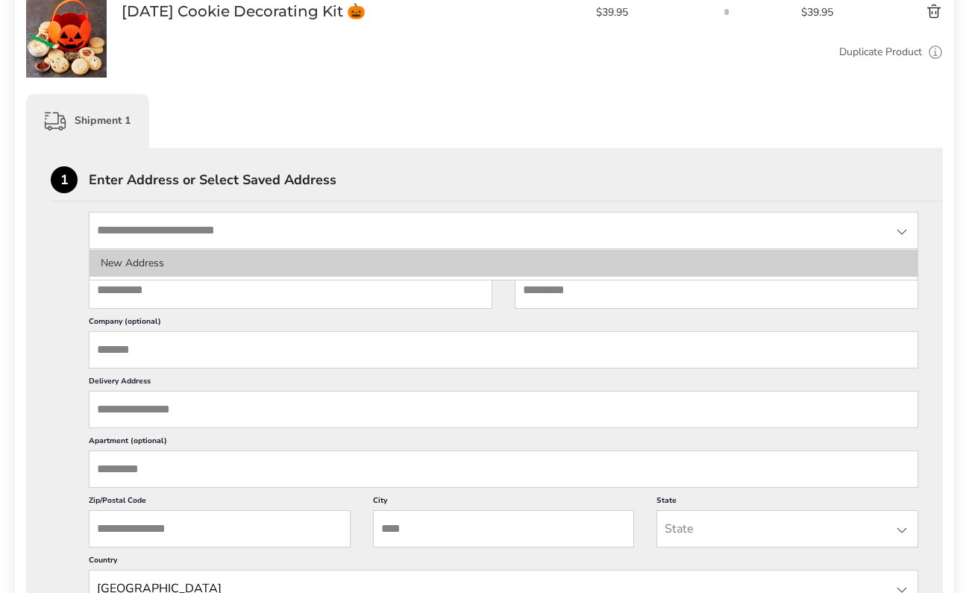
type input "**********"
type input "****"
type input "*****"
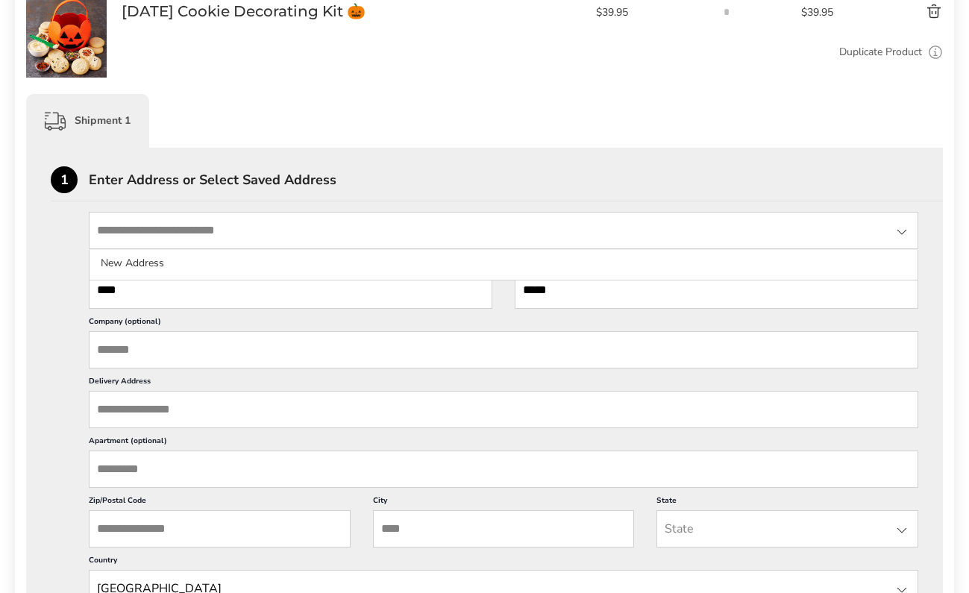
type input "**********"
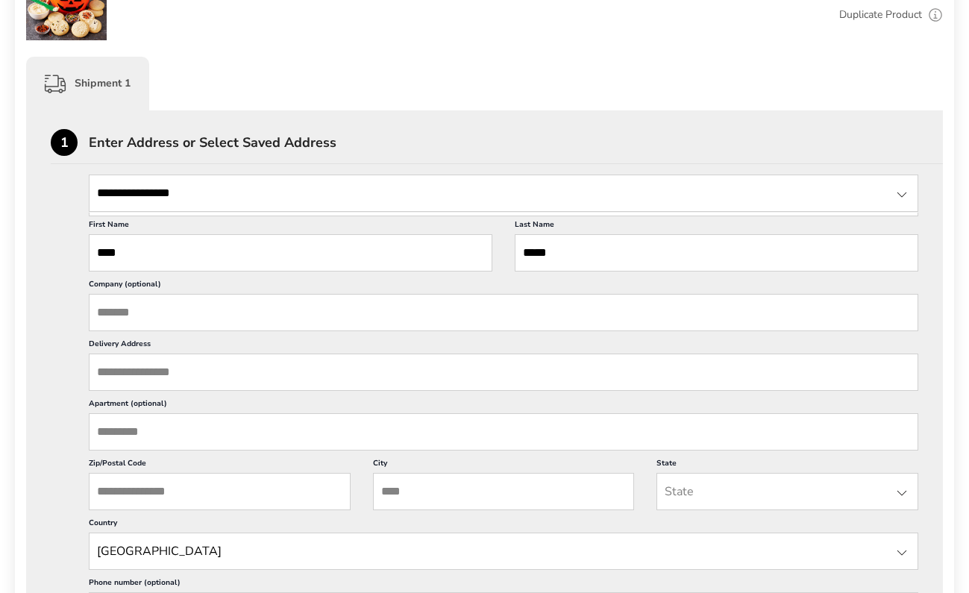
scroll to position [334, 0]
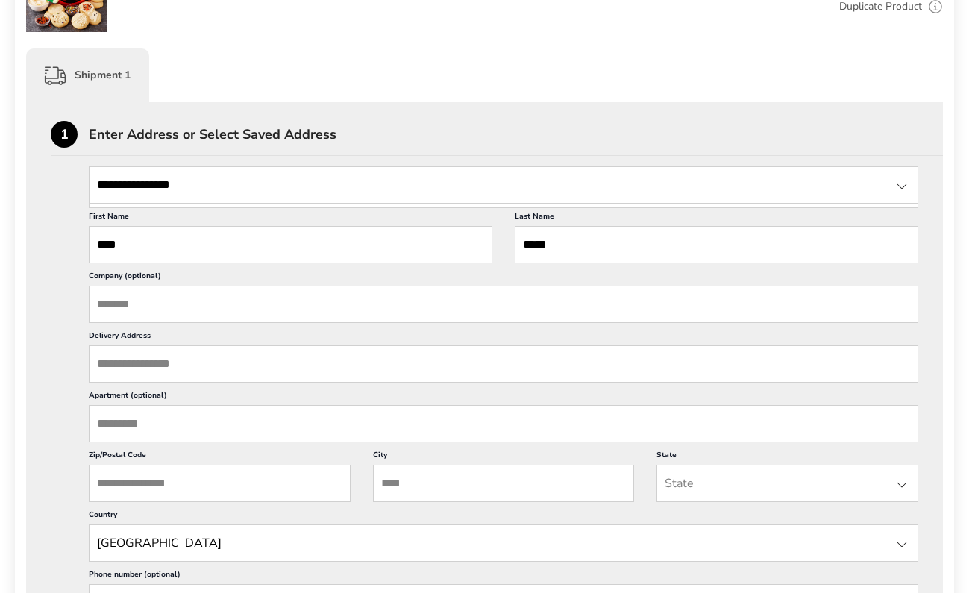
click at [206, 184] on input "**********" at bounding box center [504, 184] width 830 height 37
click at [54, 272] on div "**********" at bounding box center [485, 424] width 868 height 516
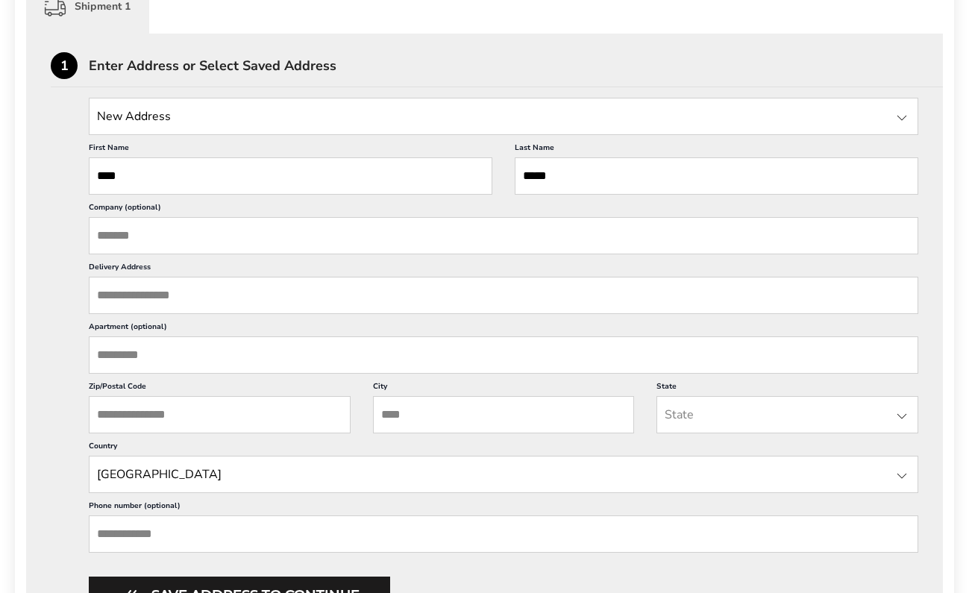
scroll to position [404, 0]
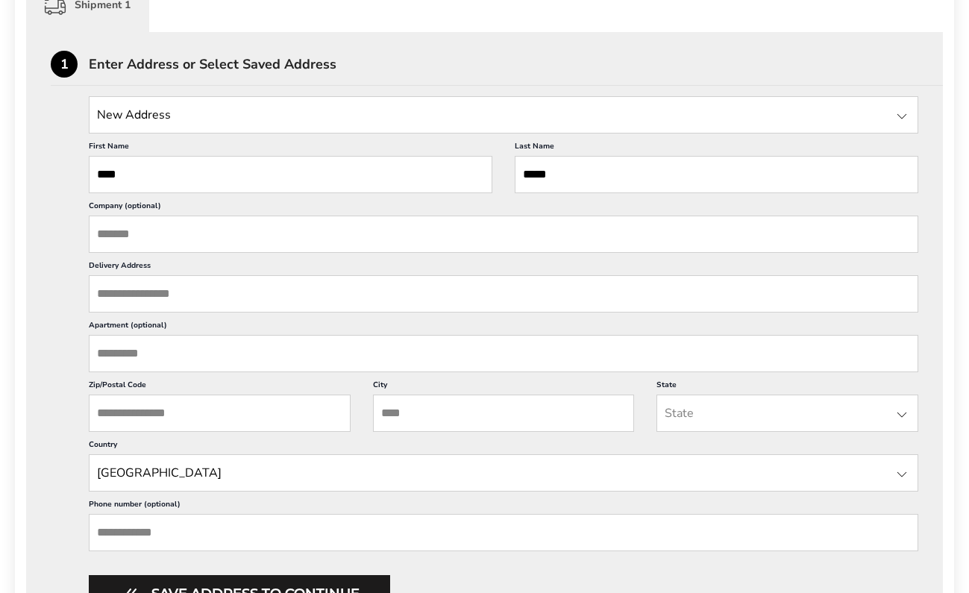
click at [152, 224] on input "Company (optional)" at bounding box center [504, 234] width 830 height 37
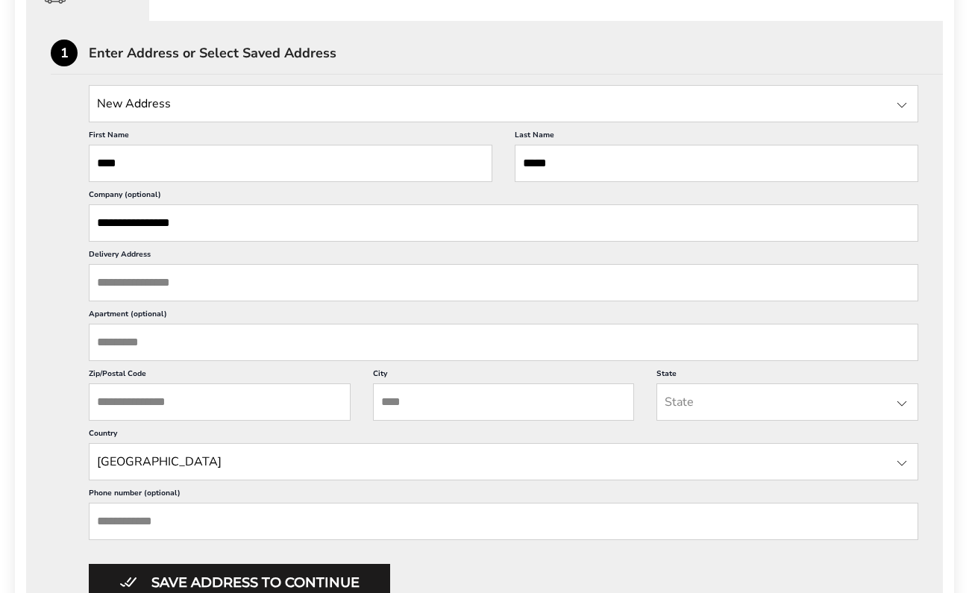
scroll to position [421, 0]
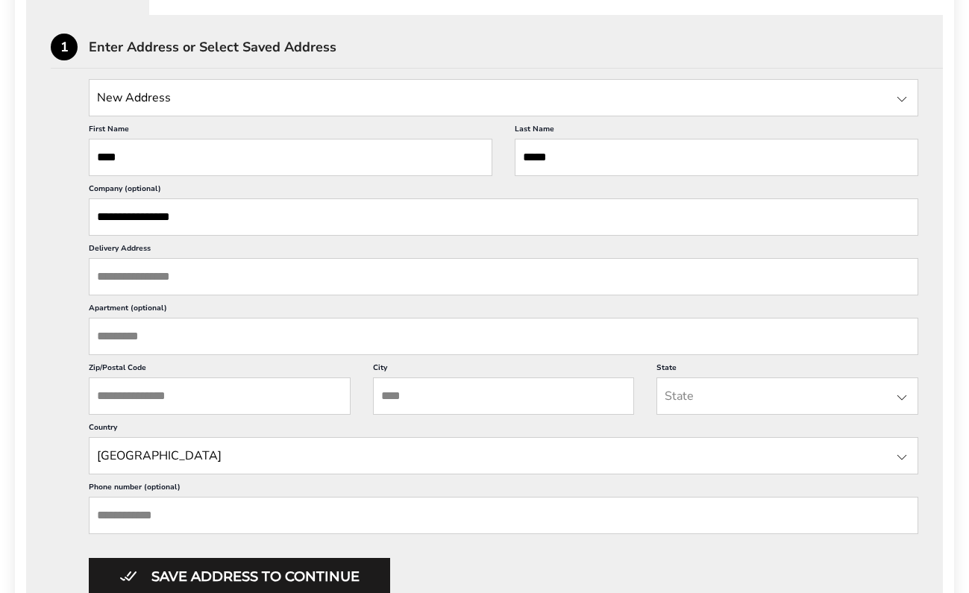
type input "**********"
click at [136, 102] on input "State" at bounding box center [504, 97] width 830 height 37
type input "**********"
click at [171, 277] on input "Delivery Address" at bounding box center [504, 276] width 830 height 37
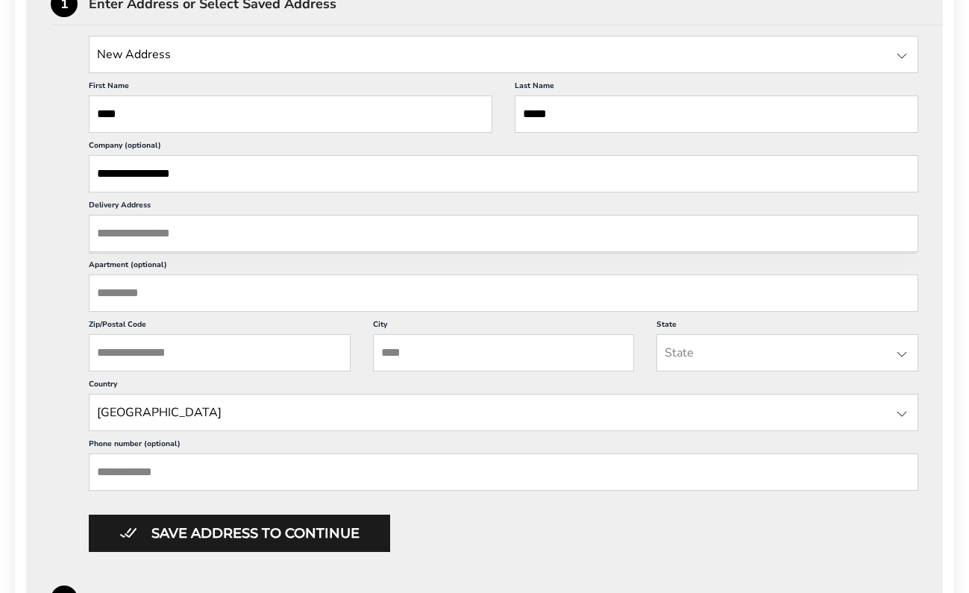
scroll to position [471, 0]
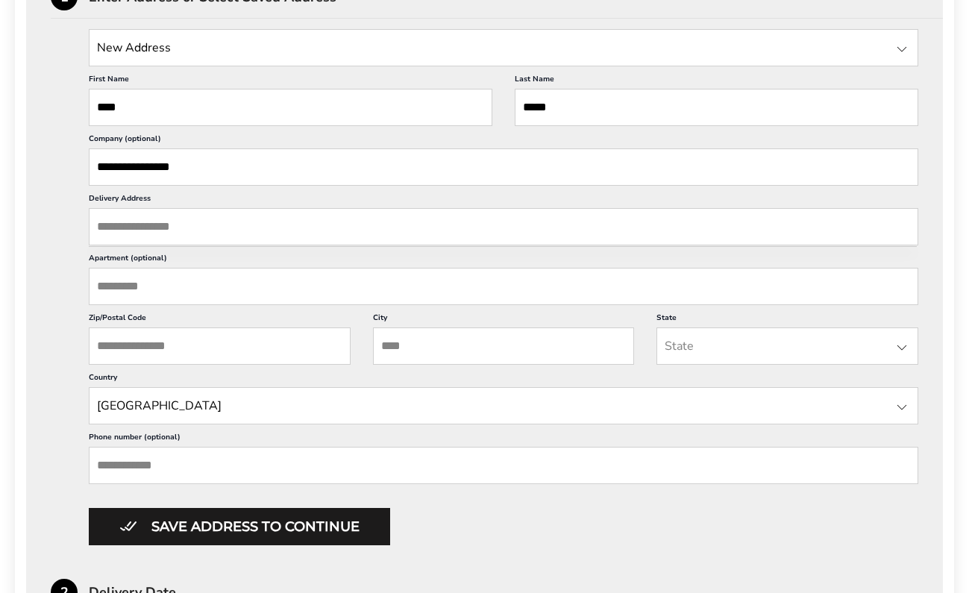
click at [136, 51] on input "State" at bounding box center [504, 47] width 830 height 37
type input "**********"
click at [43, 135] on div "**********" at bounding box center [484, 492] width 917 height 1054
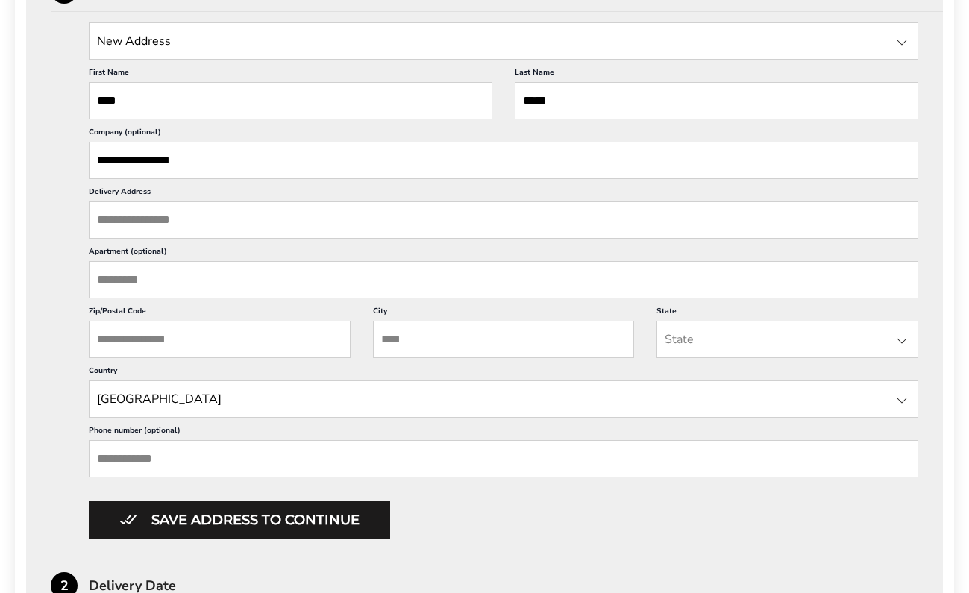
click at [901, 48] on div at bounding box center [902, 43] width 18 height 18
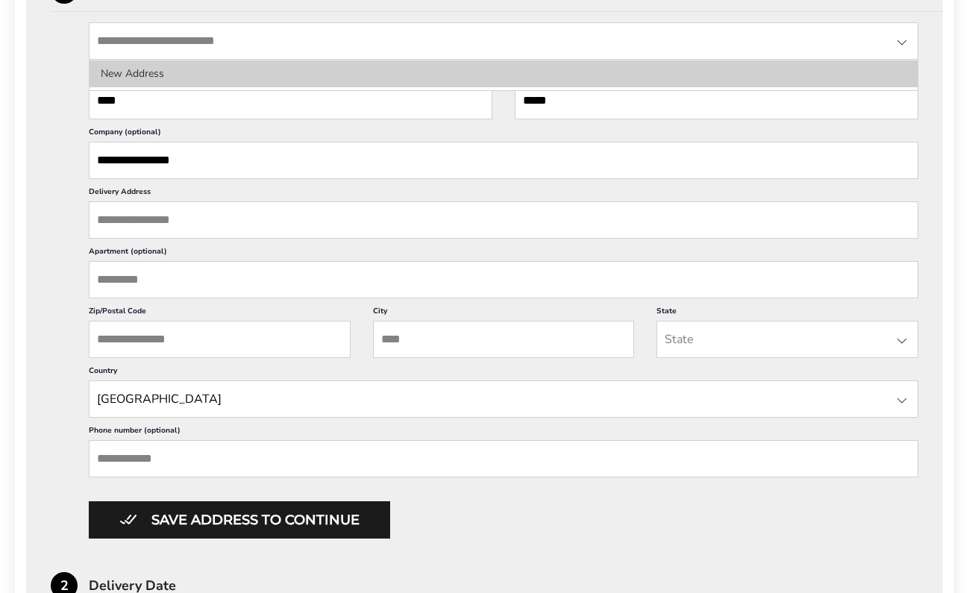
click at [140, 61] on li "New Address" at bounding box center [504, 73] width 828 height 27
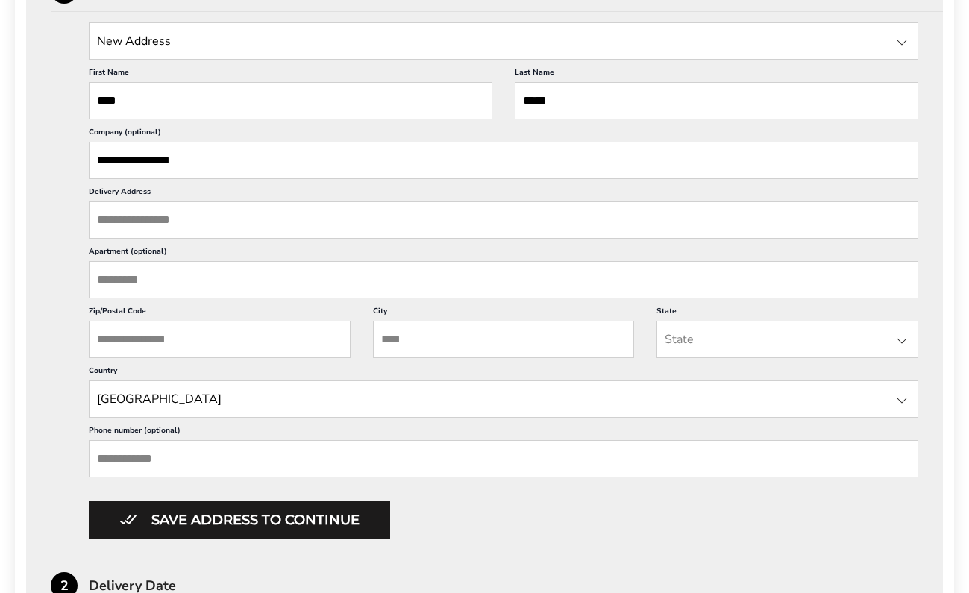
scroll to position [510, 0]
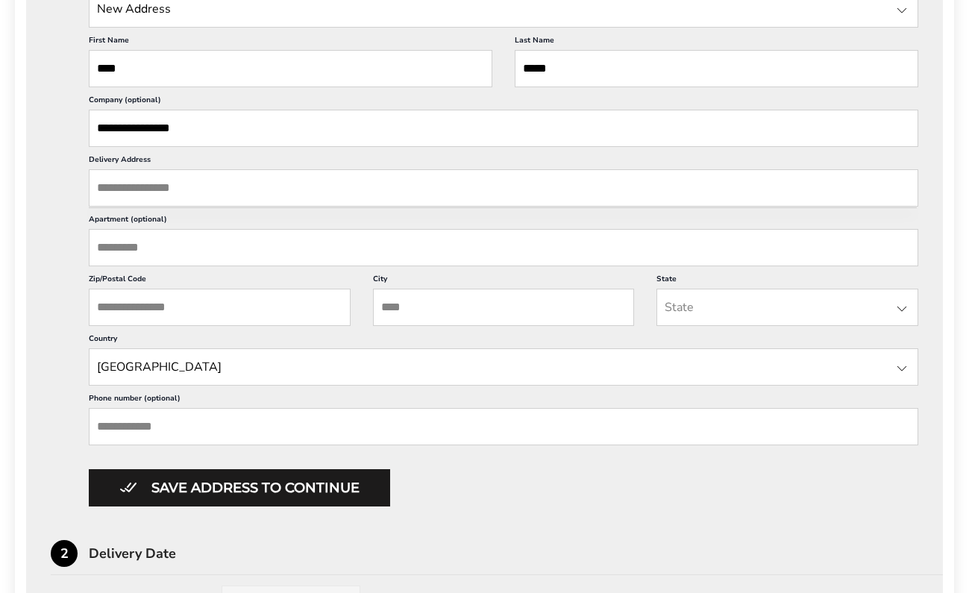
click at [123, 184] on input "Delivery Address" at bounding box center [504, 187] width 830 height 37
type input "**********"
type input "*******"
type input "*****"
type input "**********"
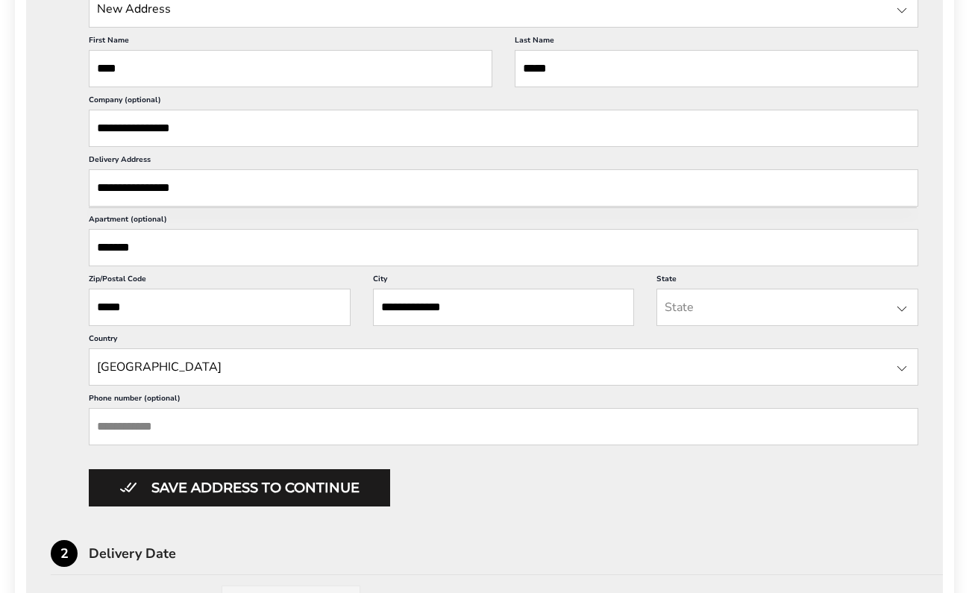
type input "**********"
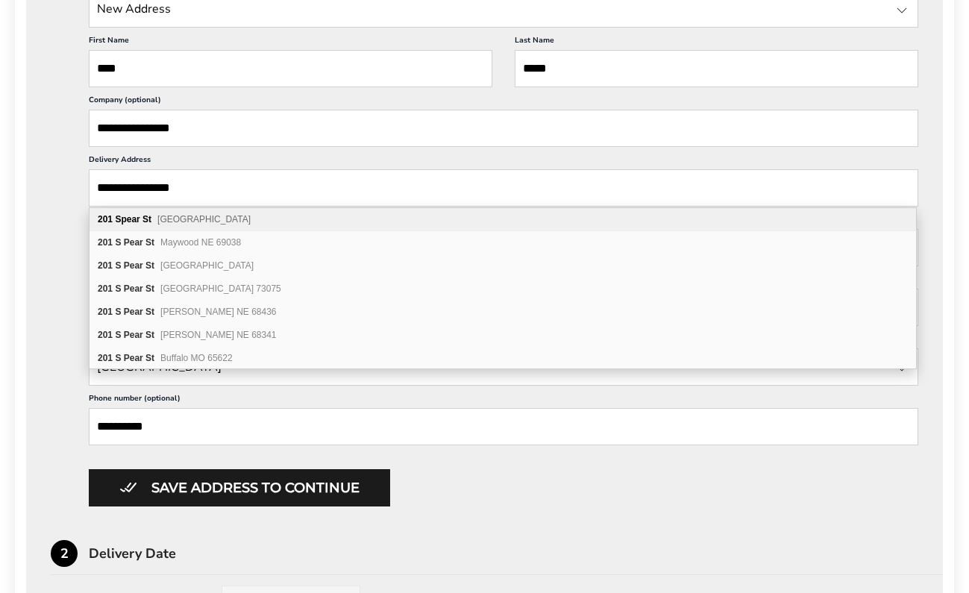
click at [139, 218] on b "Spear" at bounding box center [127, 219] width 25 height 10
type input "**********"
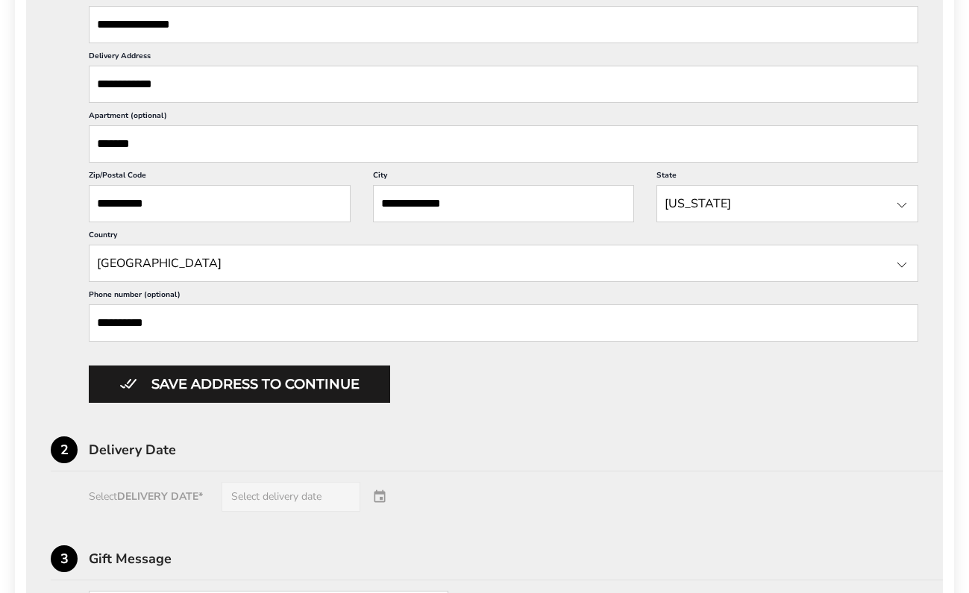
scroll to position [614, 0]
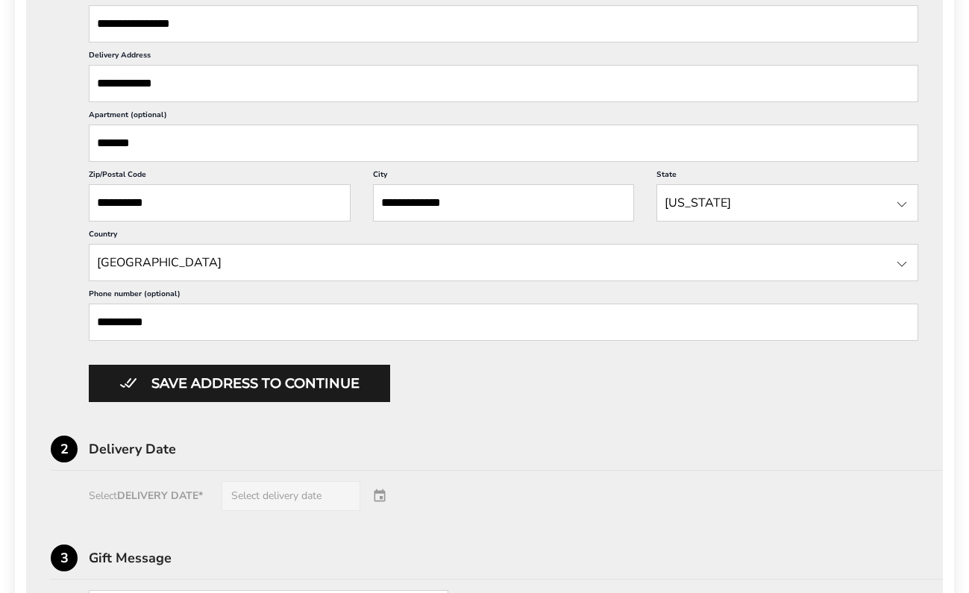
drag, startPoint x: 174, startPoint y: 203, endPoint x: 134, endPoint y: 202, distance: 40.3
click at [134, 202] on input "**********" at bounding box center [220, 202] width 262 height 37
type input "*****"
click at [56, 254] on div "**********" at bounding box center [485, 144] width 868 height 516
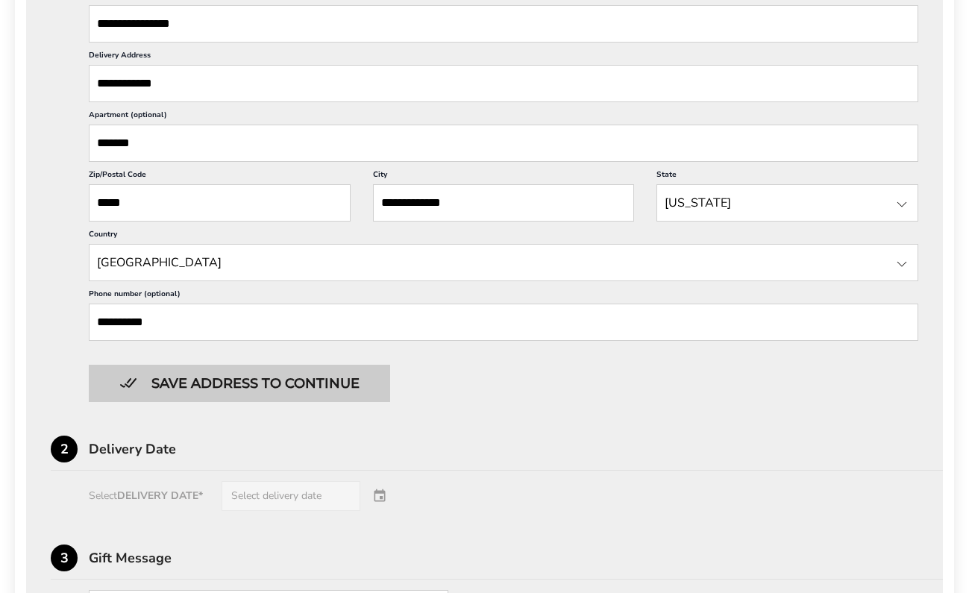
click at [273, 386] on button "Save address to continue" at bounding box center [239, 383] width 301 height 37
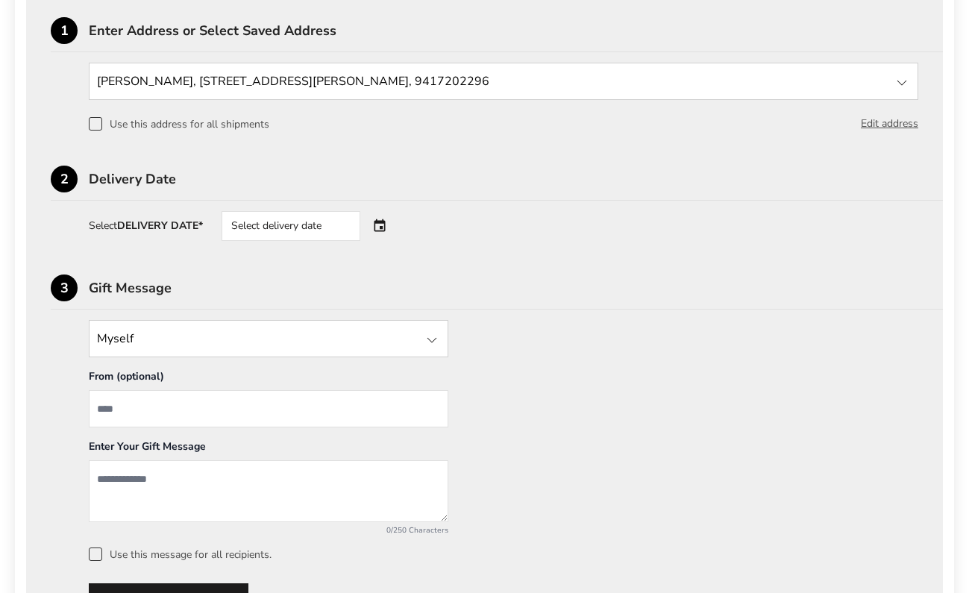
scroll to position [413, 0]
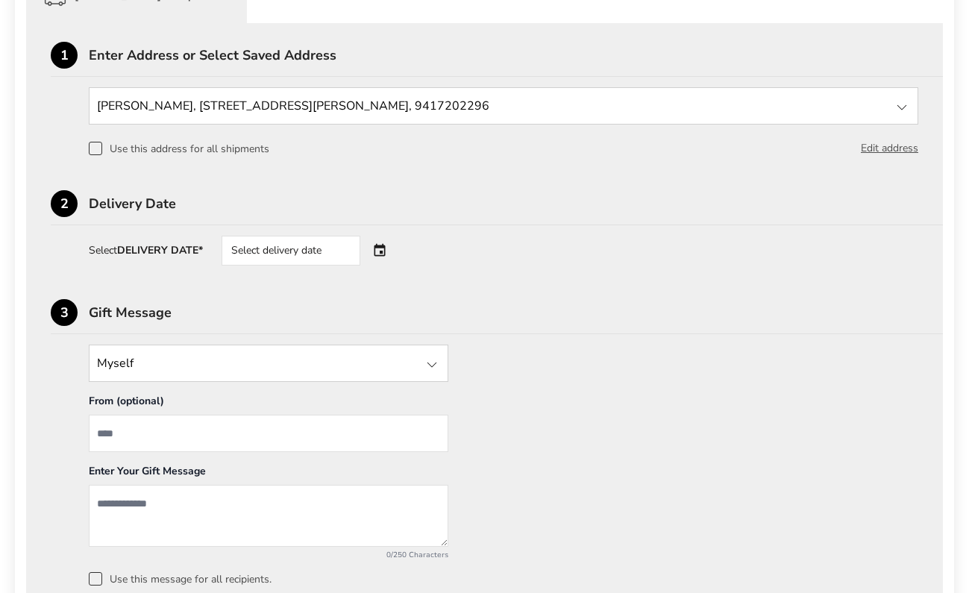
click at [379, 247] on div "Select delivery date" at bounding box center [312, 251] width 181 height 30
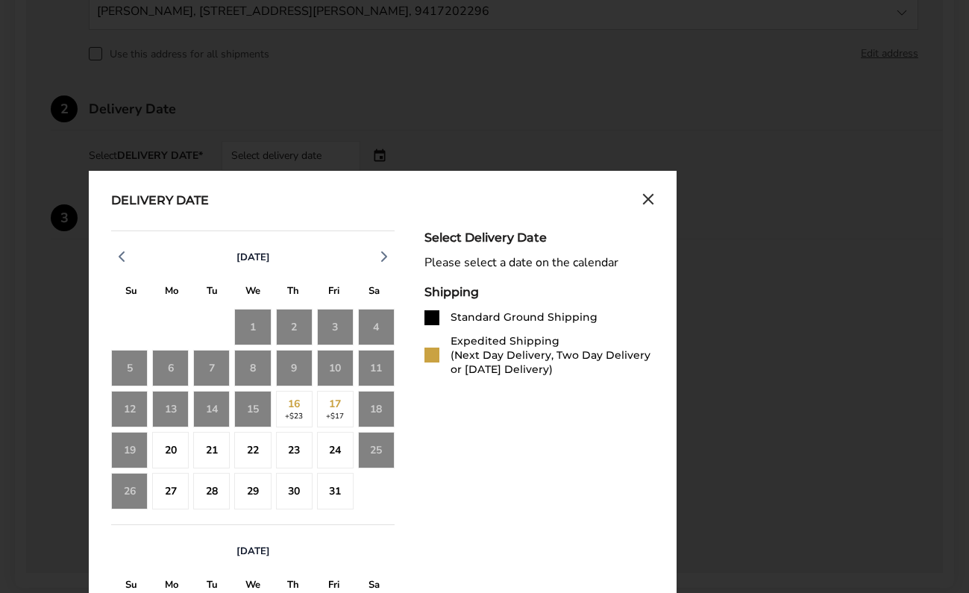
scroll to position [518, 0]
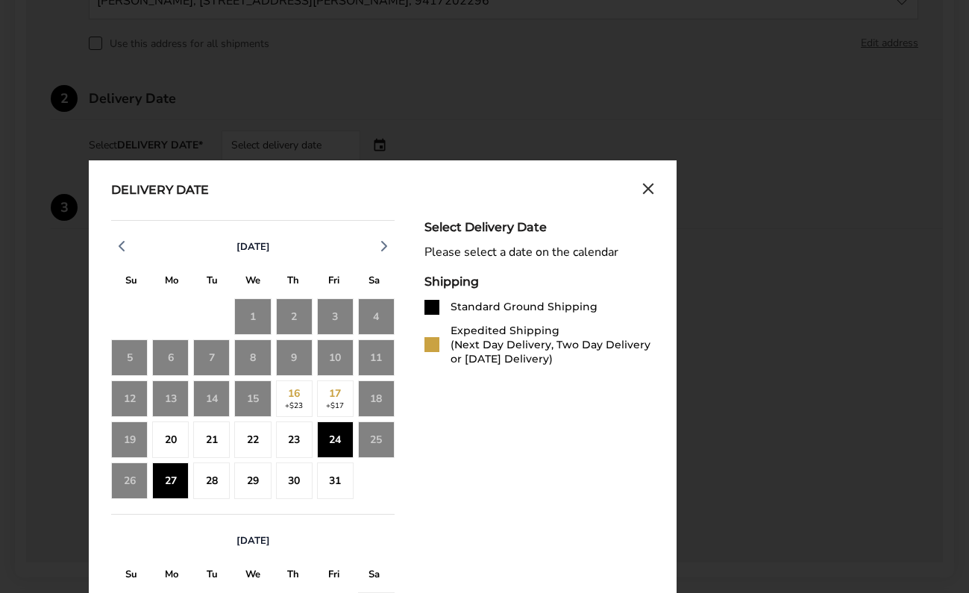
click at [163, 484] on div "27" at bounding box center [170, 481] width 37 height 37
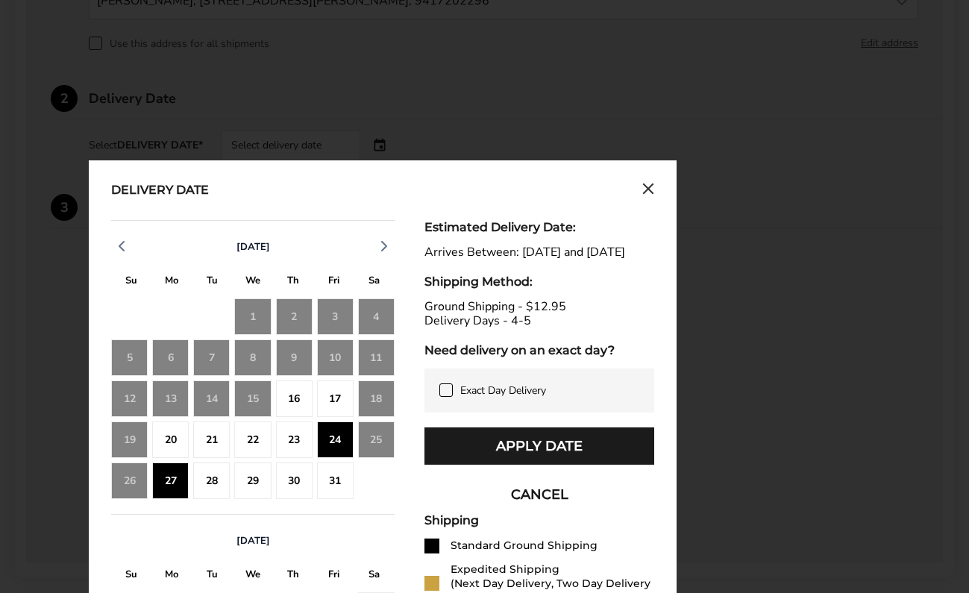
click at [442, 396] on icon at bounding box center [446, 390] width 12 height 12
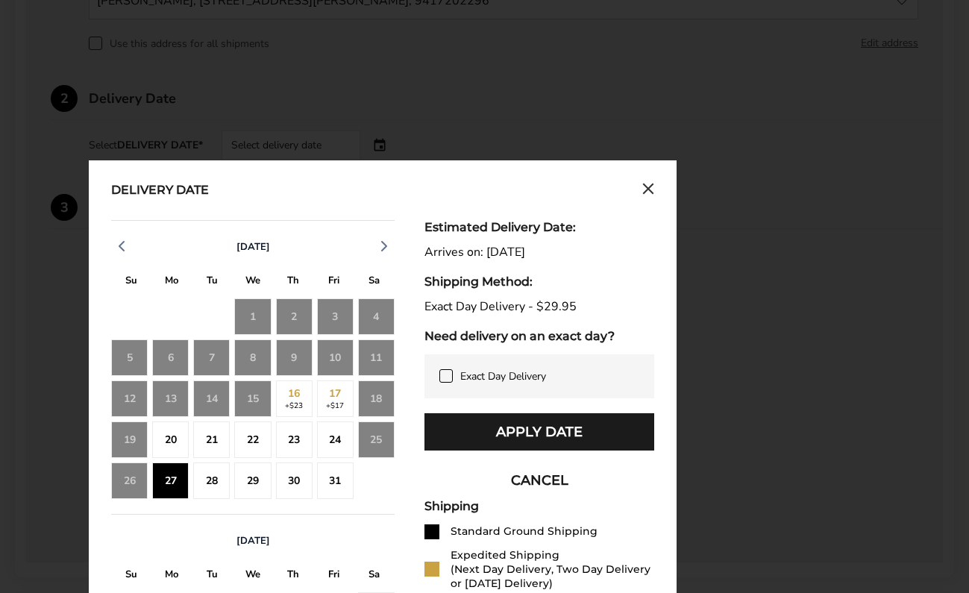
click at [442, 378] on icon at bounding box center [446, 376] width 12 height 12
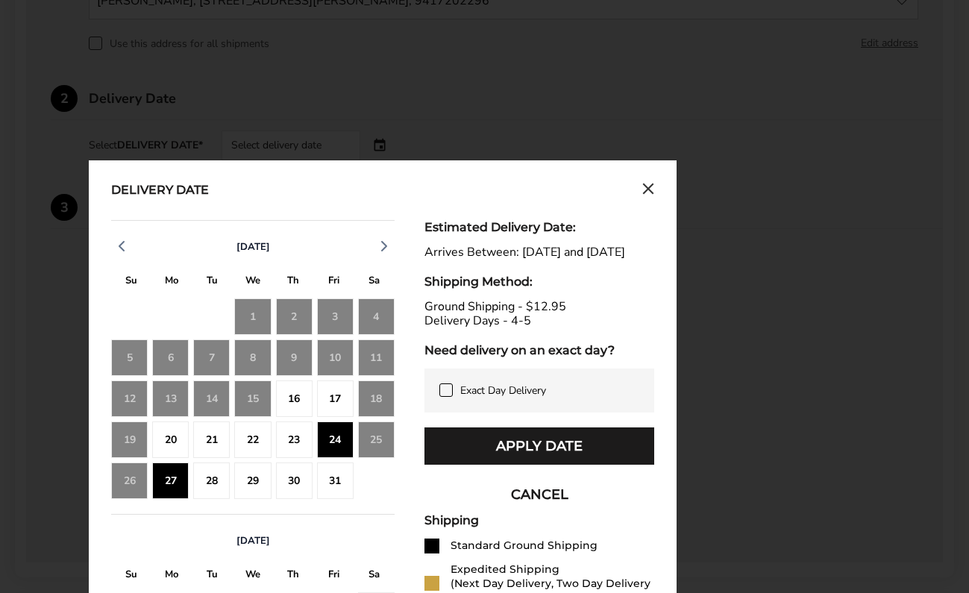
click at [216, 488] on div "28" at bounding box center [211, 481] width 37 height 37
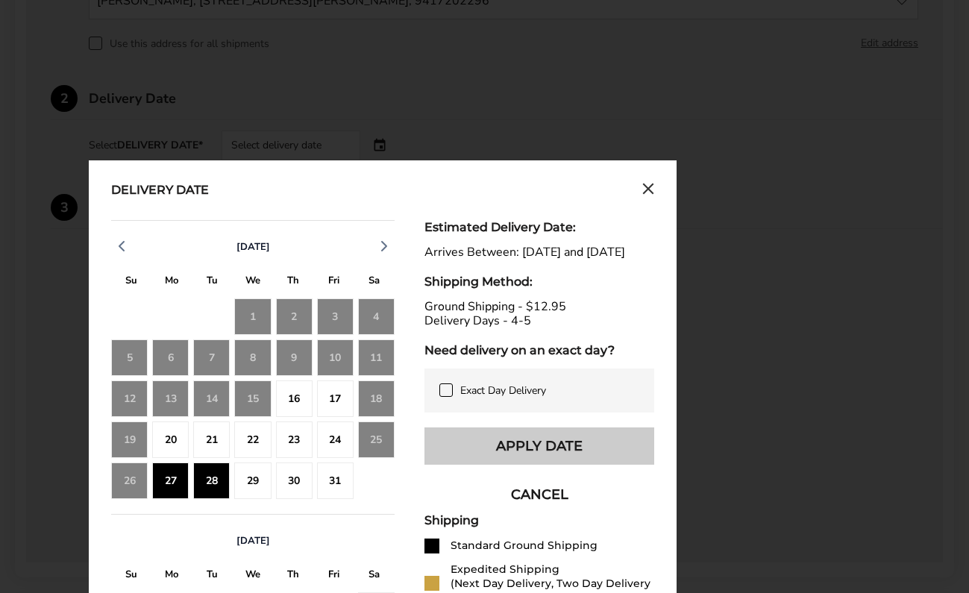
click at [571, 461] on button "Apply Date" at bounding box center [540, 446] width 230 height 37
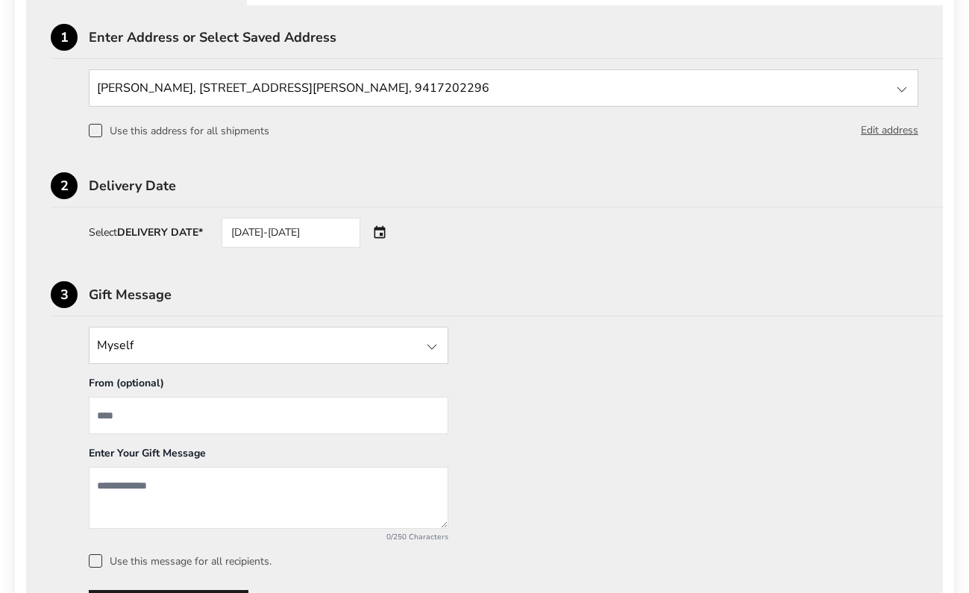
scroll to position [432, 0]
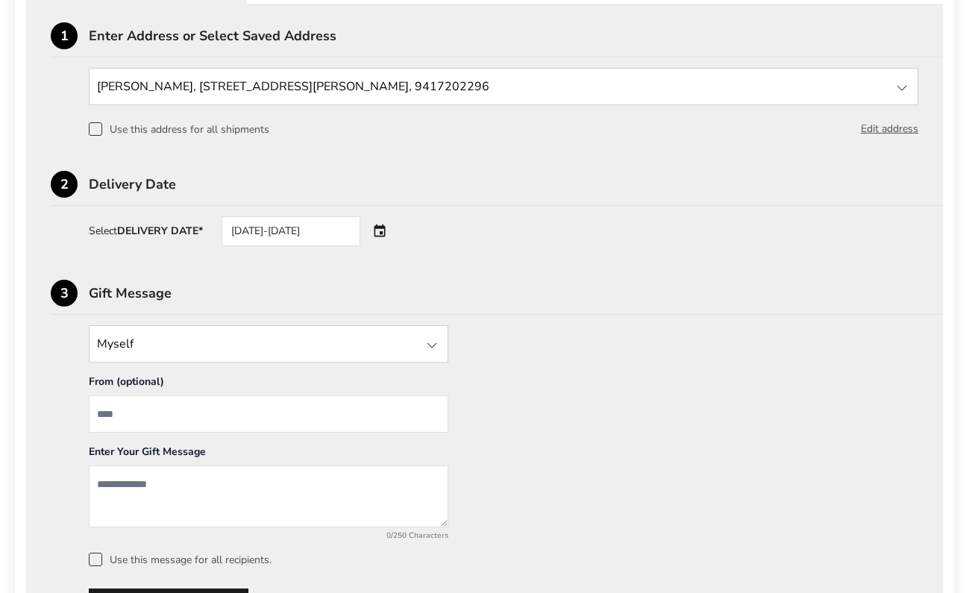
click at [97, 131] on span at bounding box center [95, 128] width 13 height 13
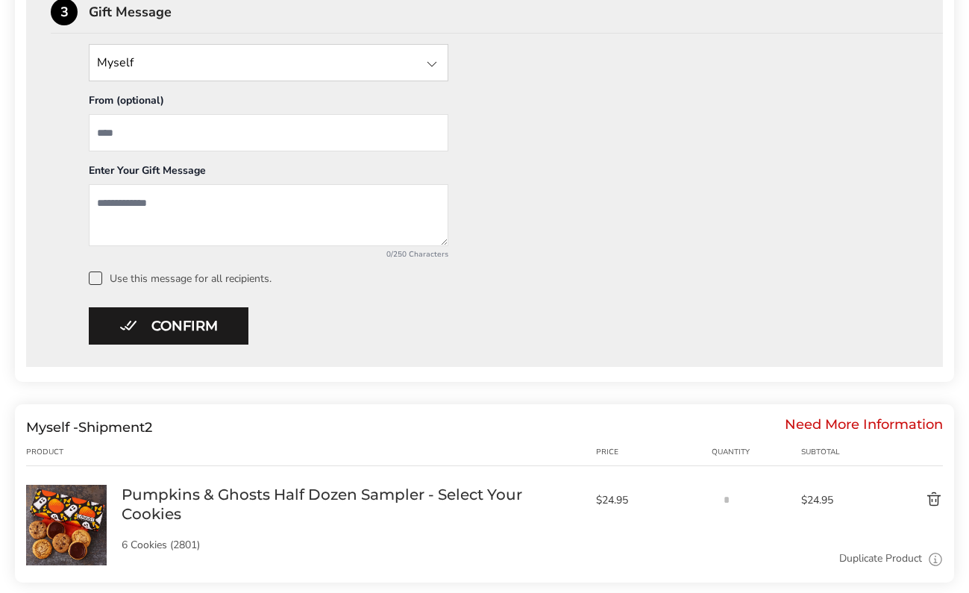
scroll to position [717, 0]
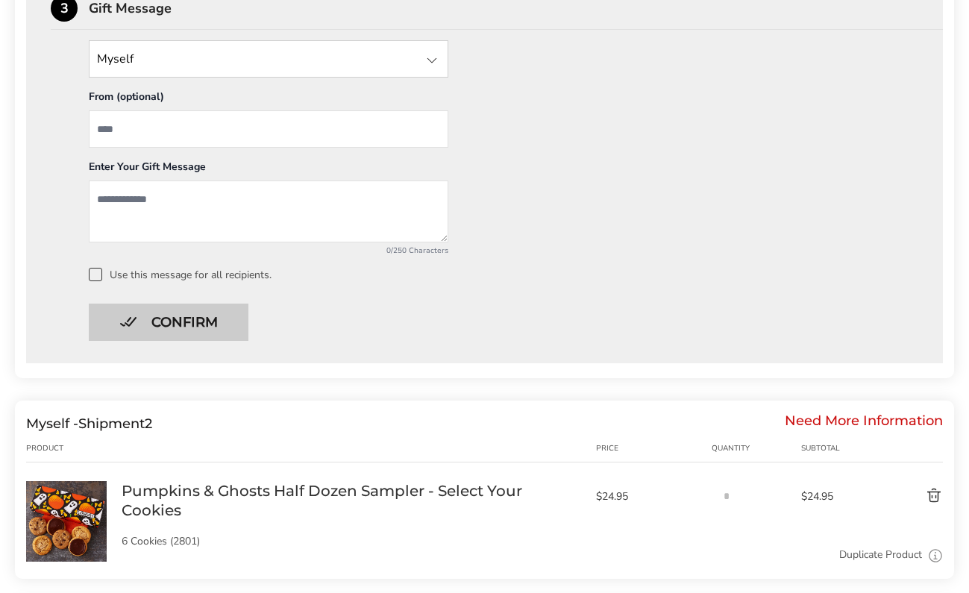
click at [193, 327] on button "Confirm" at bounding box center [169, 322] width 160 height 37
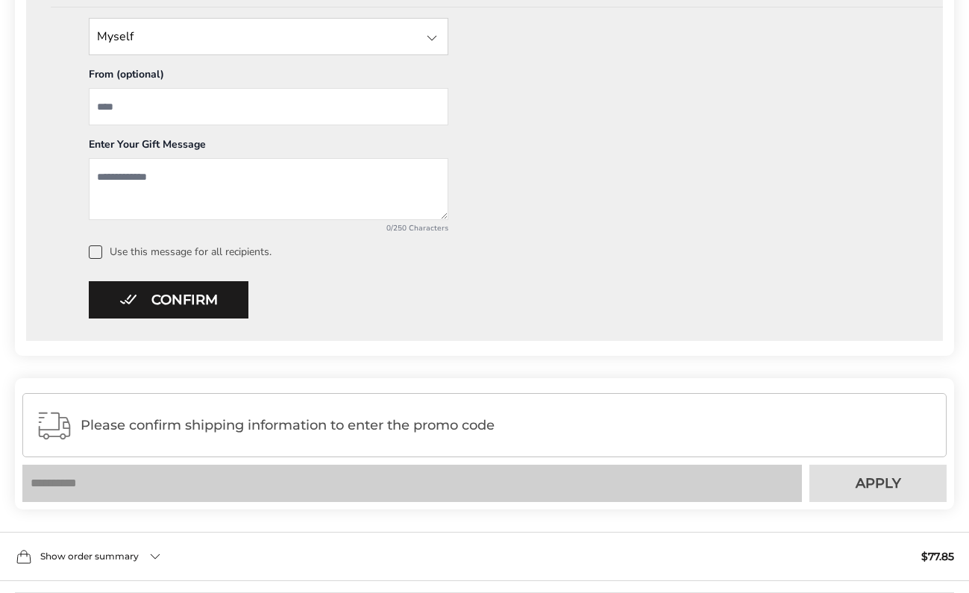
scroll to position [1183, 0]
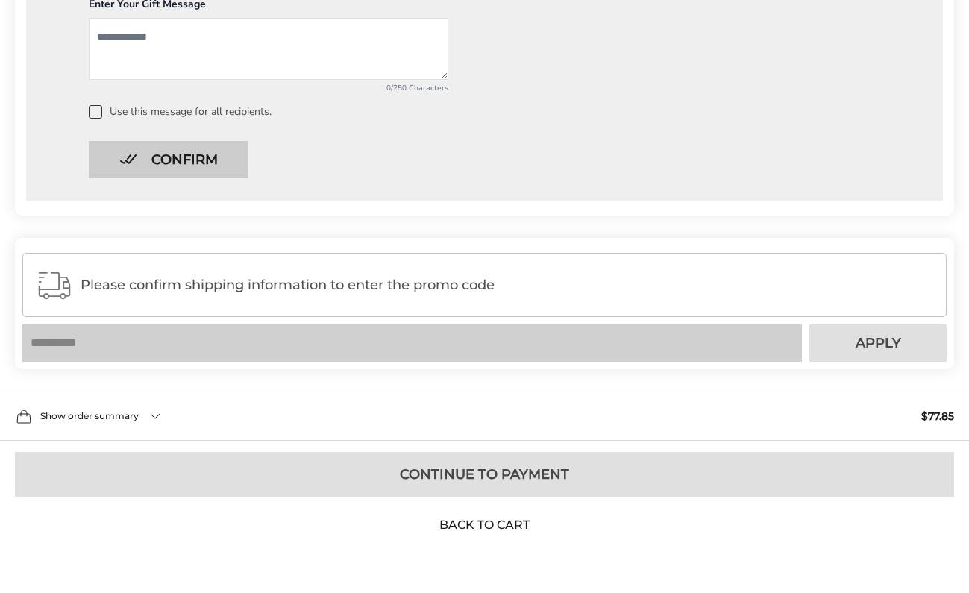
click at [229, 151] on button "Confirm" at bounding box center [169, 159] width 160 height 37
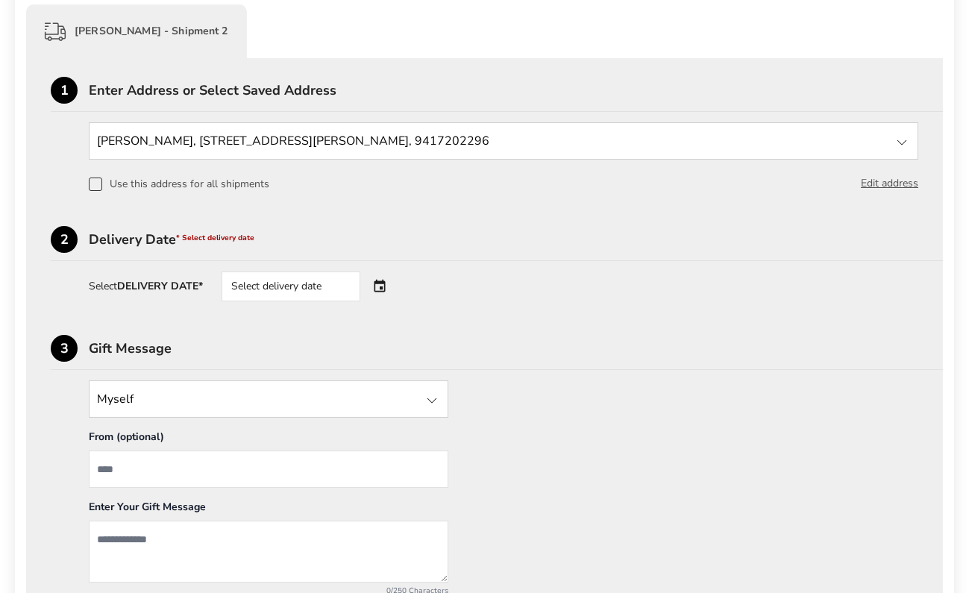
scroll to position [678, 0]
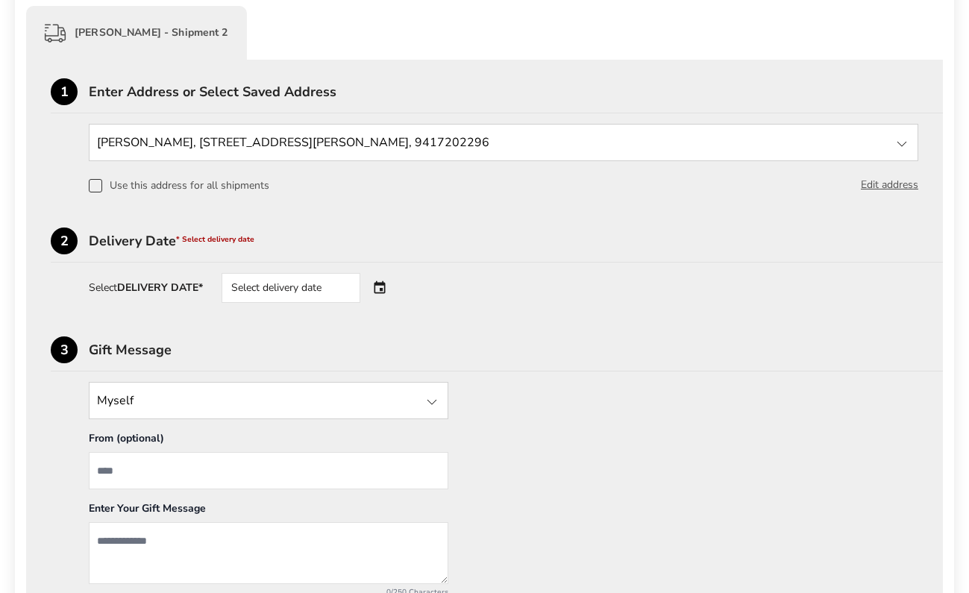
click at [295, 287] on div "Select delivery date" at bounding box center [291, 288] width 139 height 30
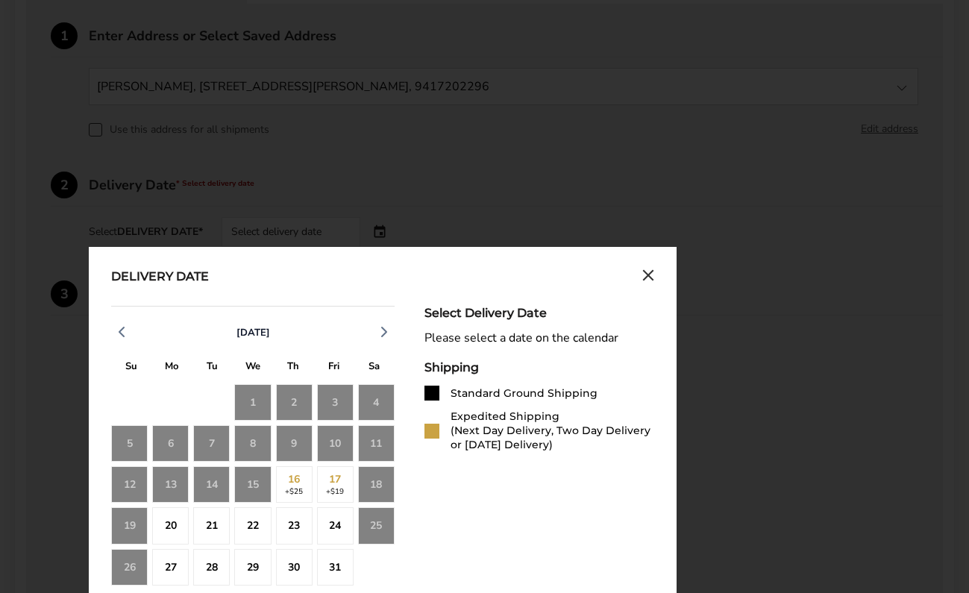
scroll to position [803, 0]
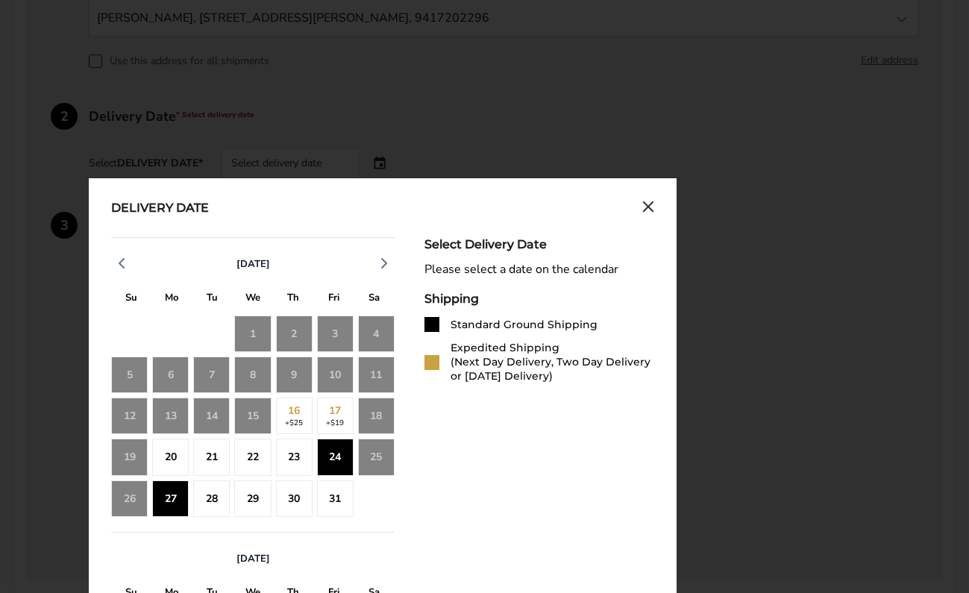
click at [172, 499] on div "27" at bounding box center [170, 499] width 37 height 37
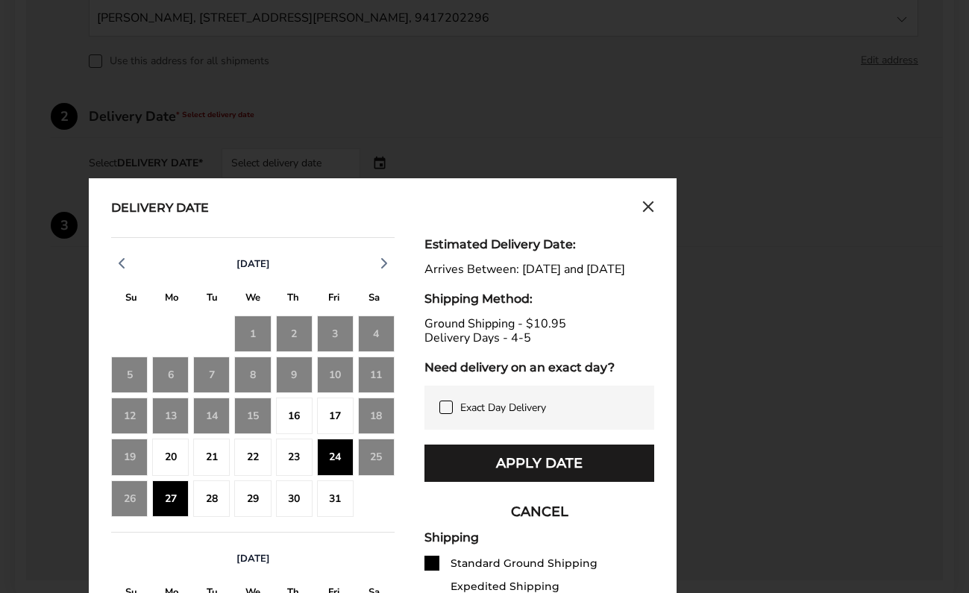
click at [215, 498] on div "28" at bounding box center [211, 499] width 37 height 37
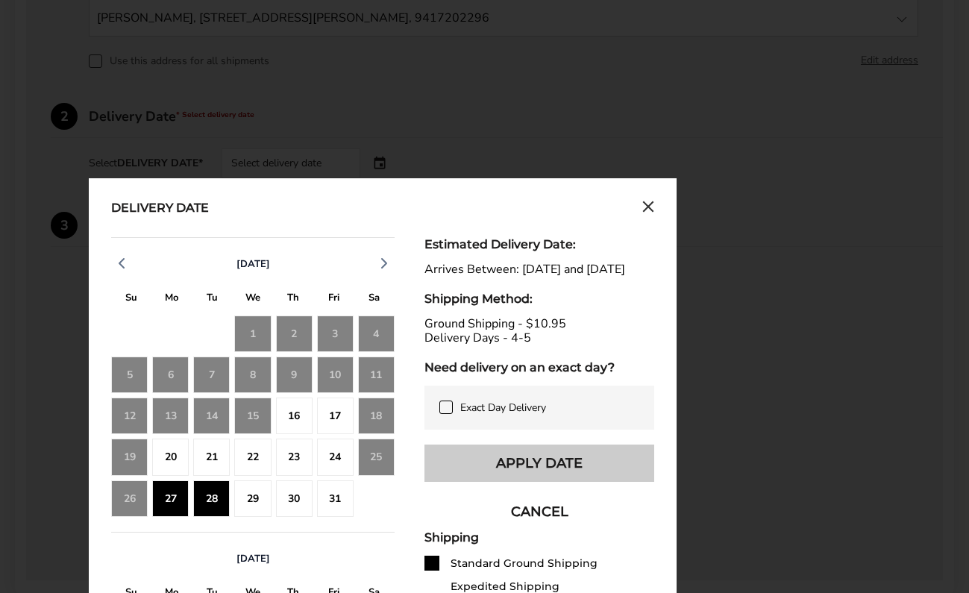
click at [524, 482] on button "Apply Date" at bounding box center [540, 463] width 230 height 37
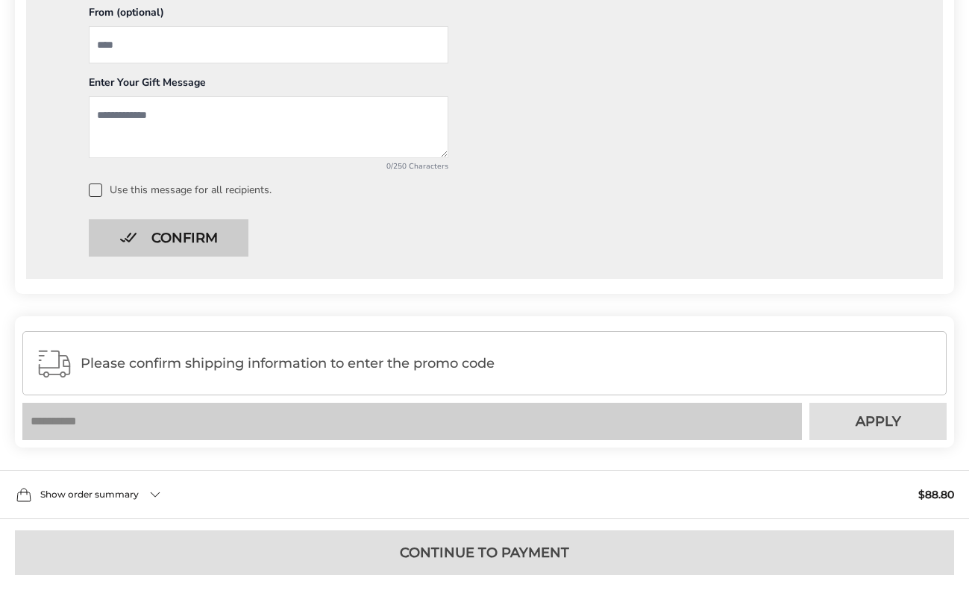
click at [207, 236] on button "Confirm" at bounding box center [169, 237] width 160 height 37
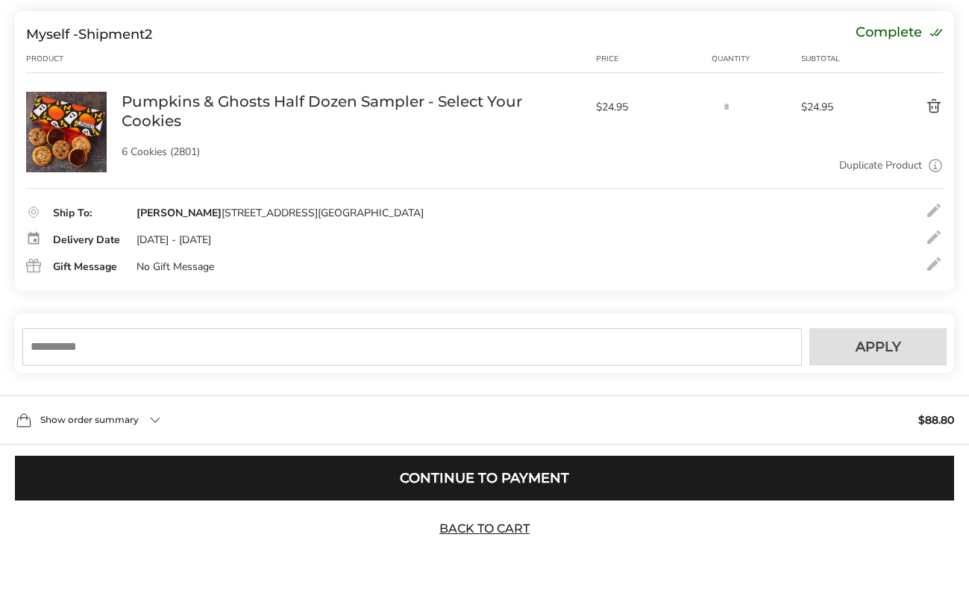
scroll to position [498, 0]
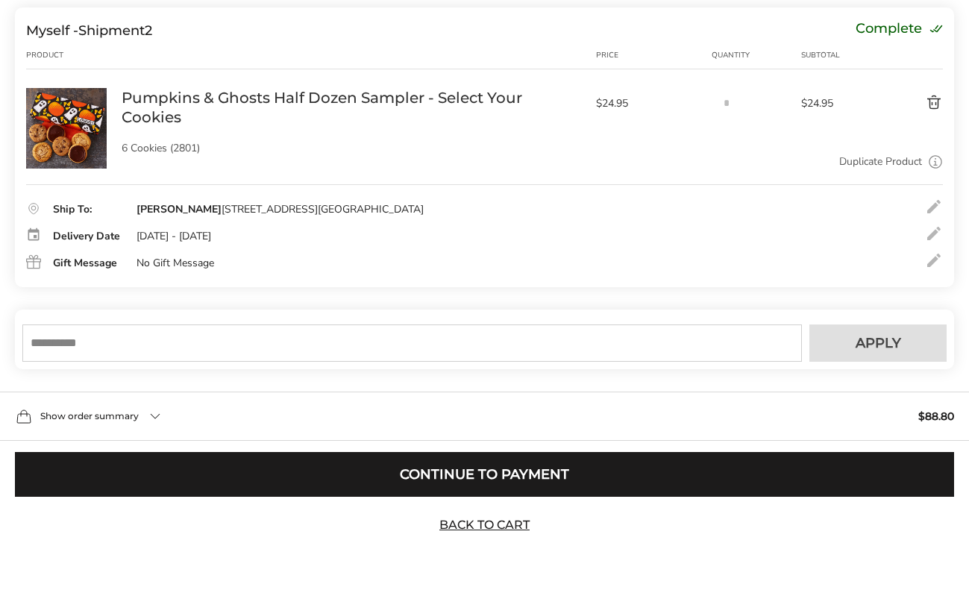
click at [589, 341] on input "text" at bounding box center [412, 343] width 780 height 37
type input "*****"
click at [859, 337] on span "Apply" at bounding box center [879, 343] width 46 height 13
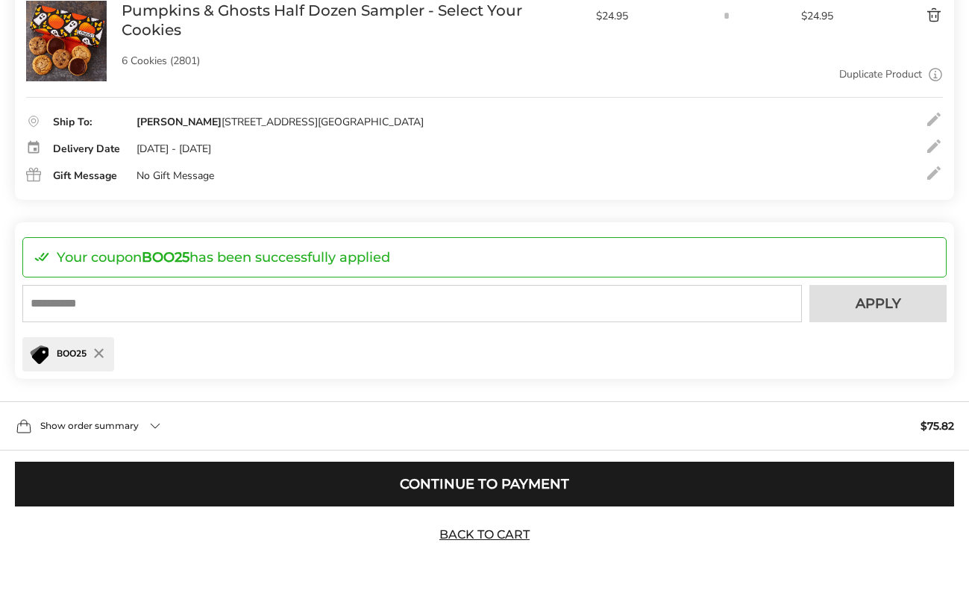
scroll to position [595, 0]
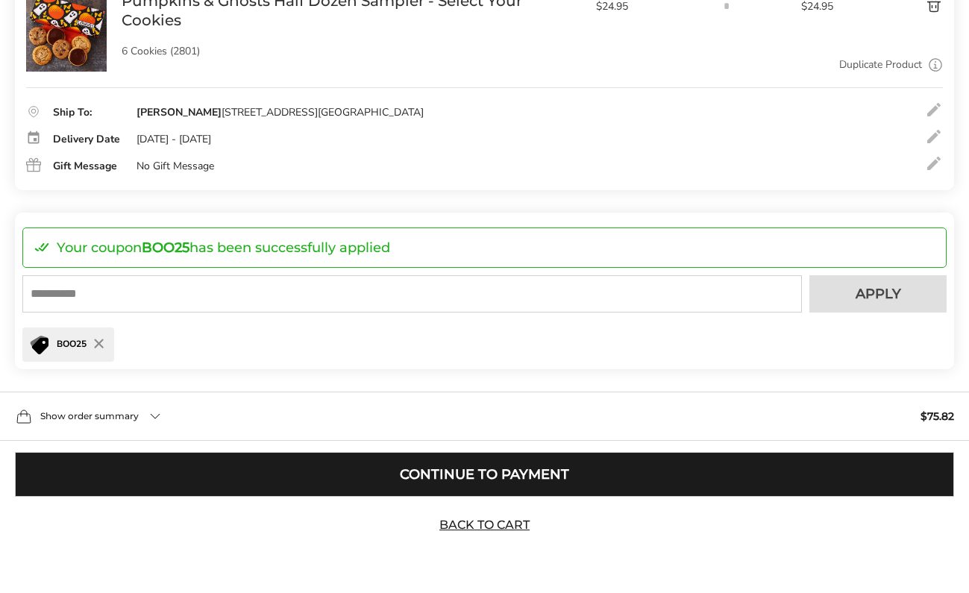
click at [527, 472] on button "Continue to Payment" at bounding box center [485, 474] width 940 height 45
